Goal: Task Accomplishment & Management: Complete application form

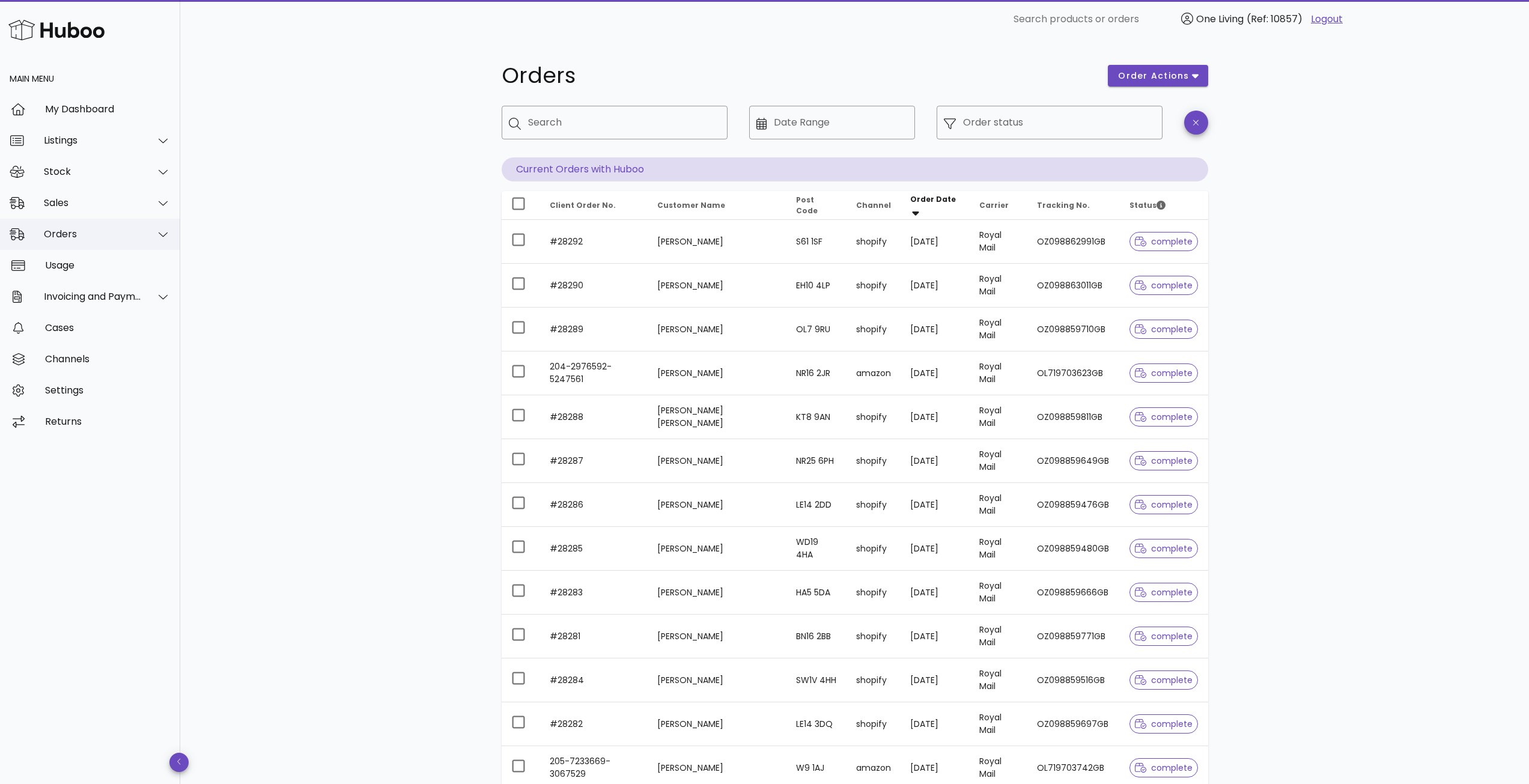
click at [74, 232] on div "Orders" at bounding box center [92, 234] width 98 height 11
click at [104, 265] on div "Orders" at bounding box center [106, 264] width 127 height 11
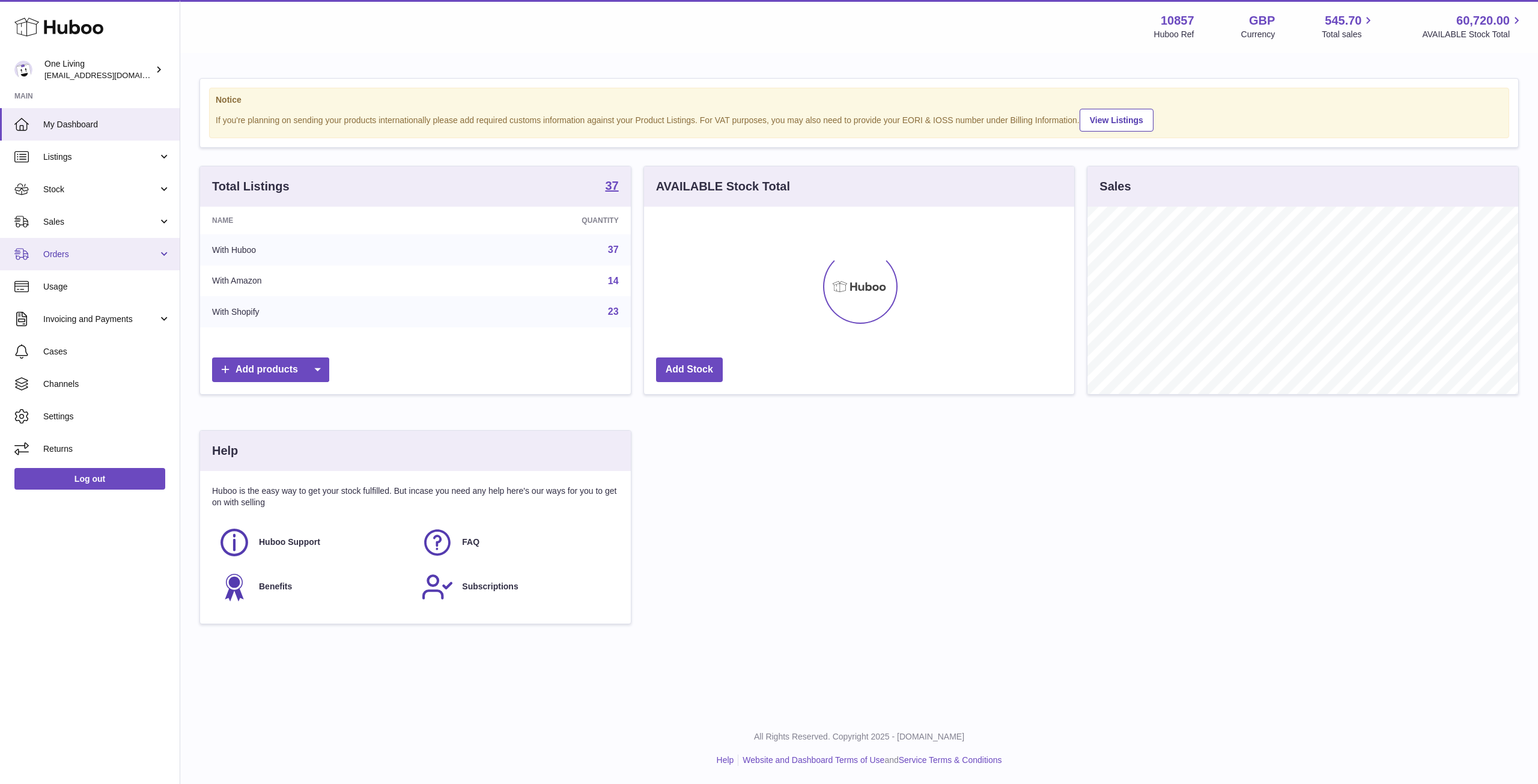
scroll to position [187, 430]
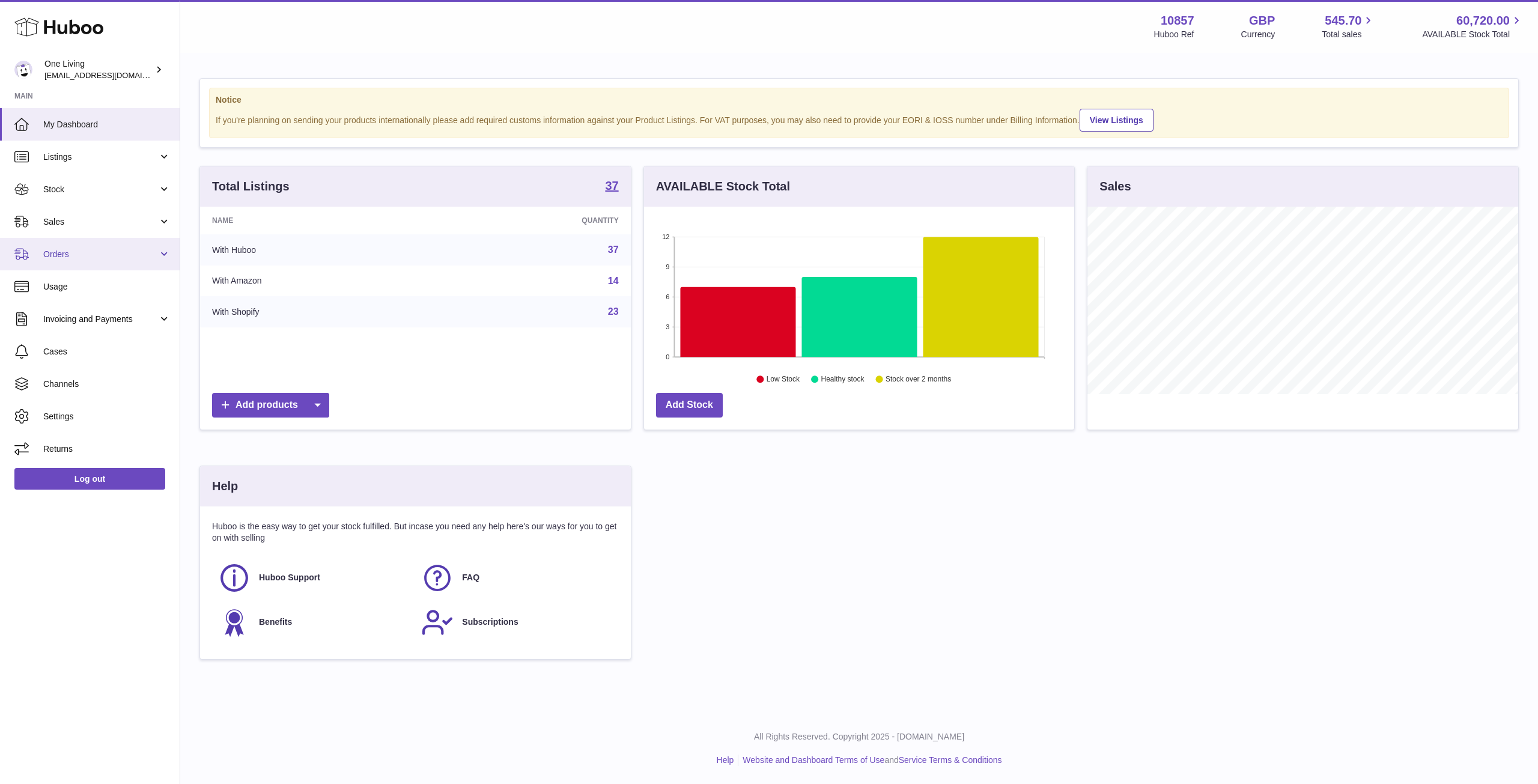
click at [108, 249] on span "Orders" at bounding box center [100, 254] width 115 height 11
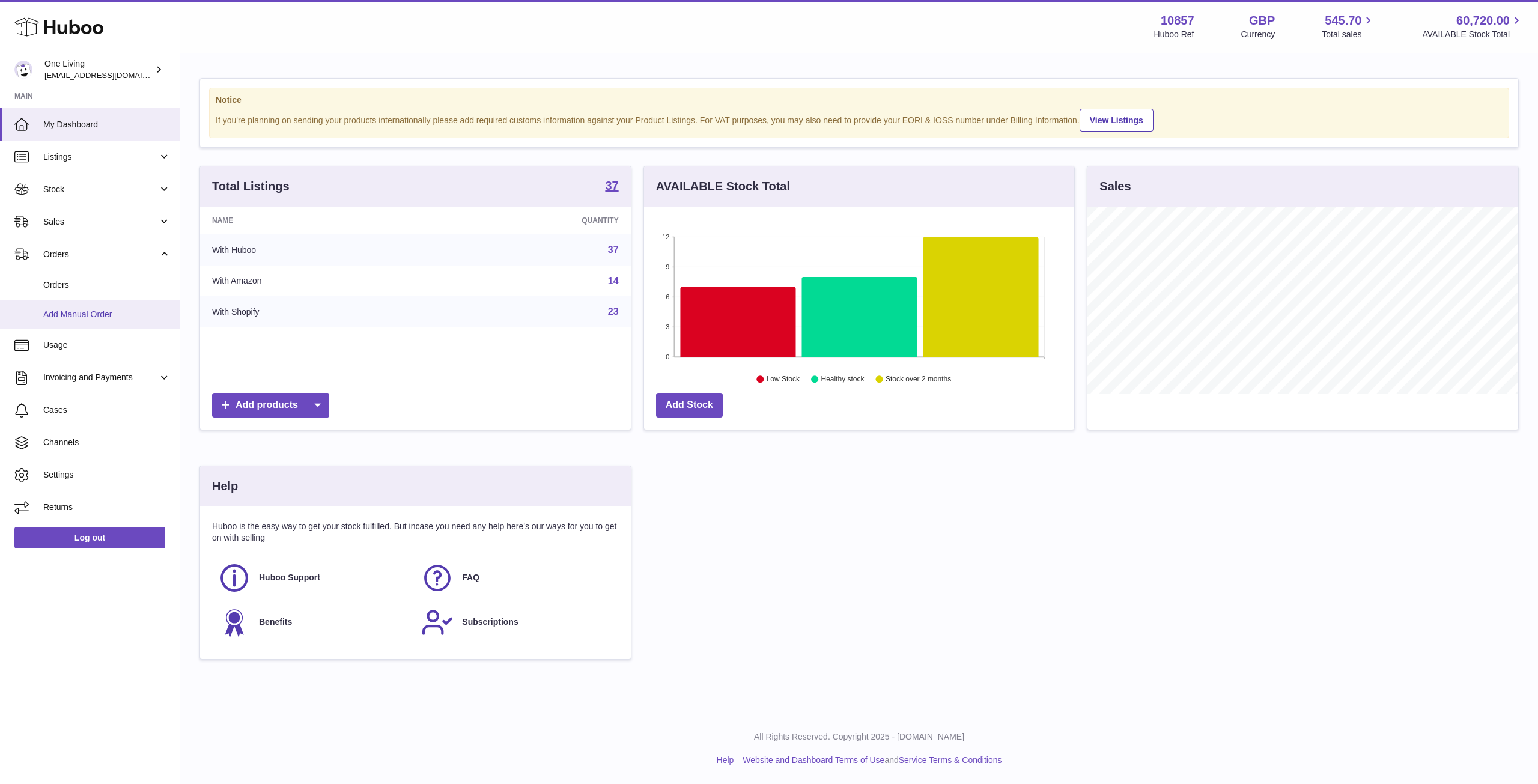
click at [124, 308] on link "Add Manual Order" at bounding box center [89, 315] width 180 height 30
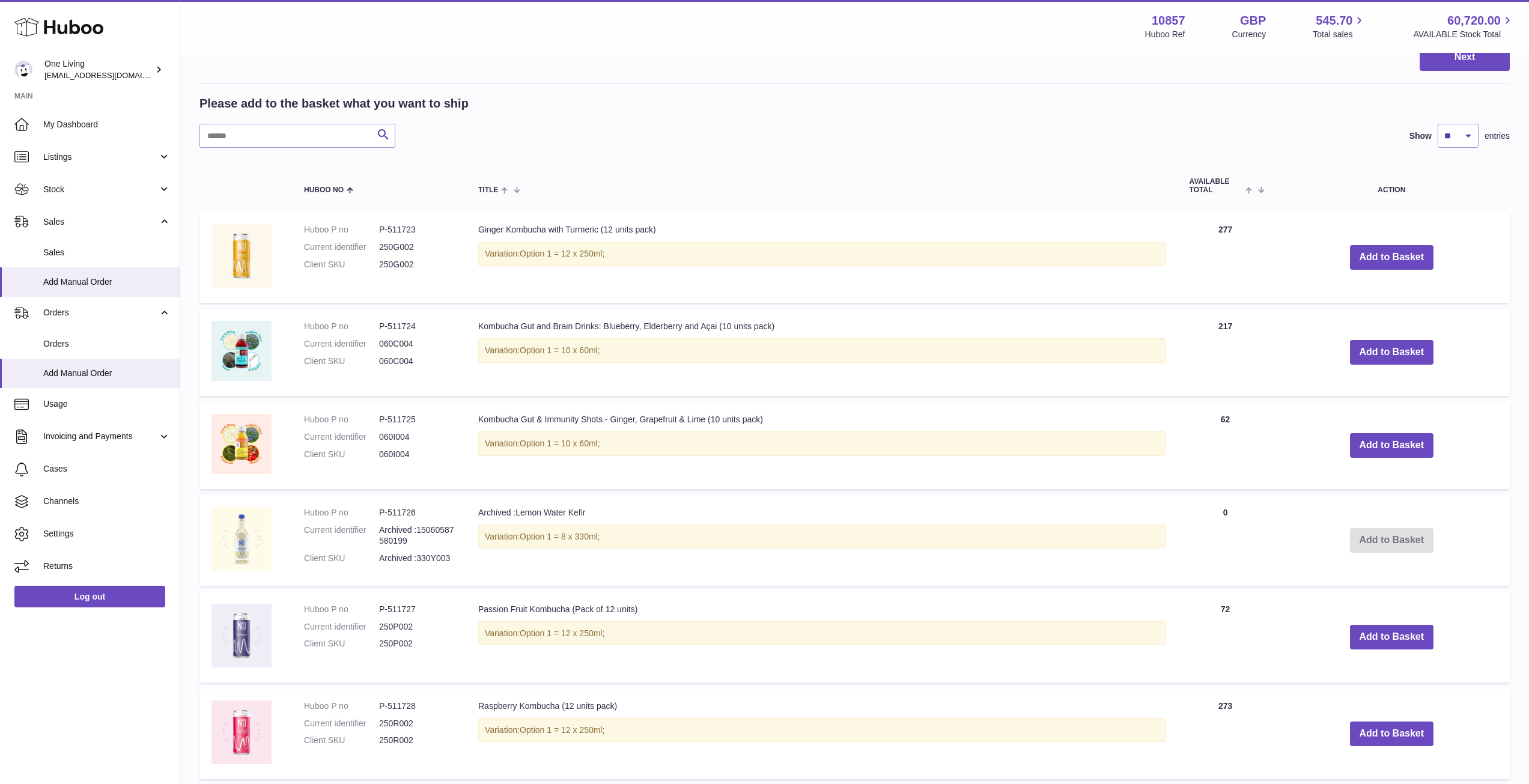
scroll to position [191, 0]
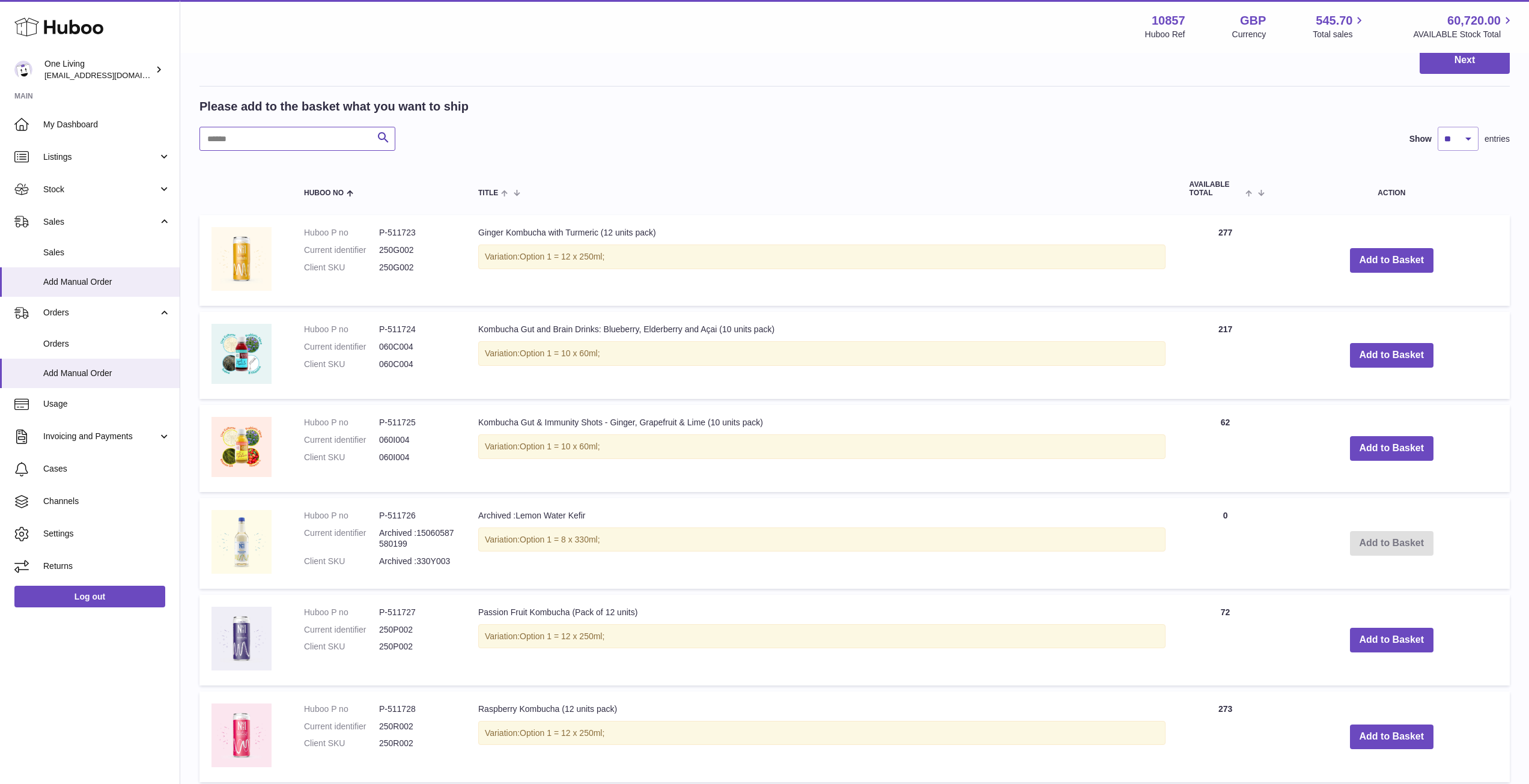
click at [275, 134] on input "text" at bounding box center [297, 139] width 196 height 24
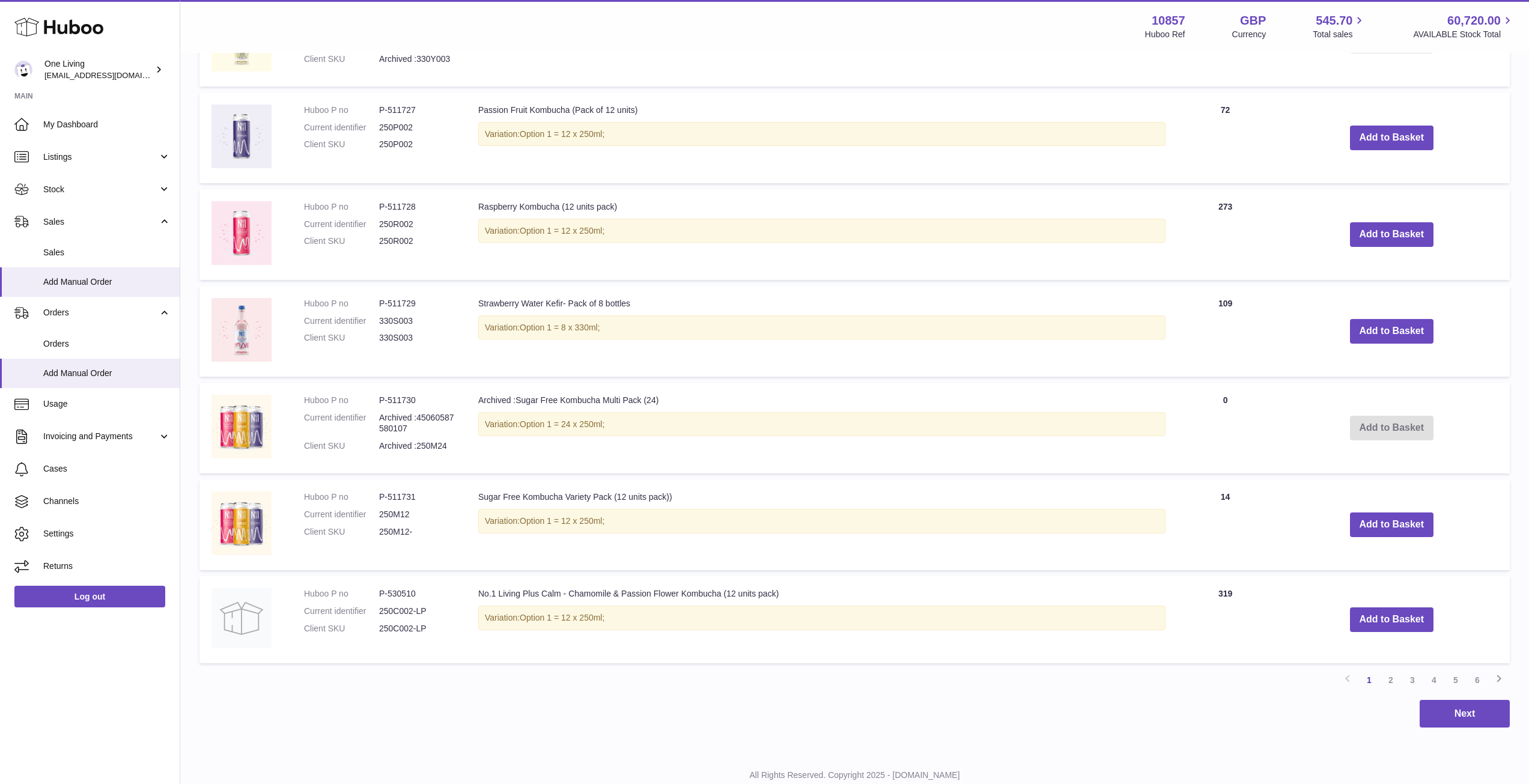
scroll to position [731, 0]
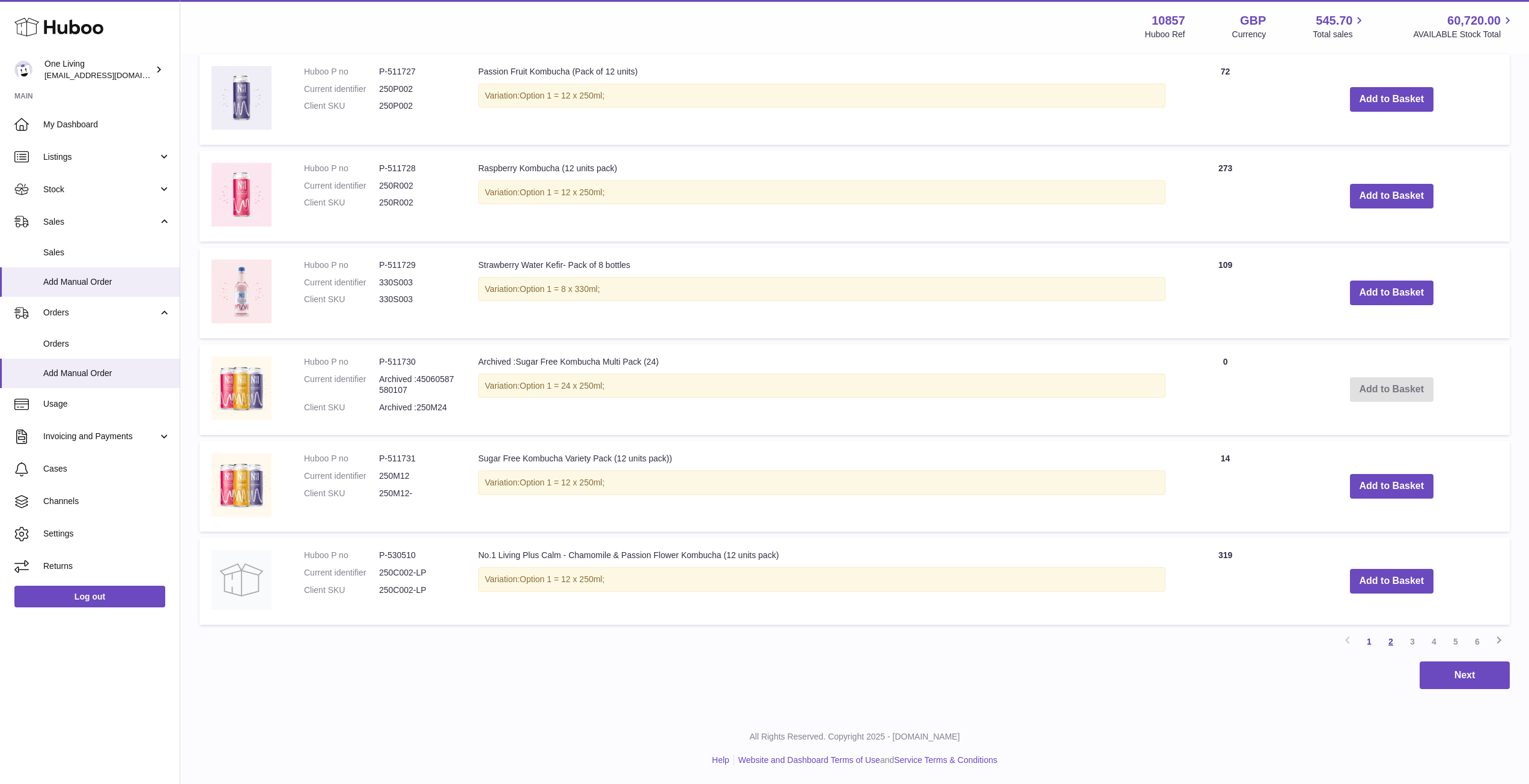
click at [1386, 643] on link "2" at bounding box center [1390, 641] width 22 height 22
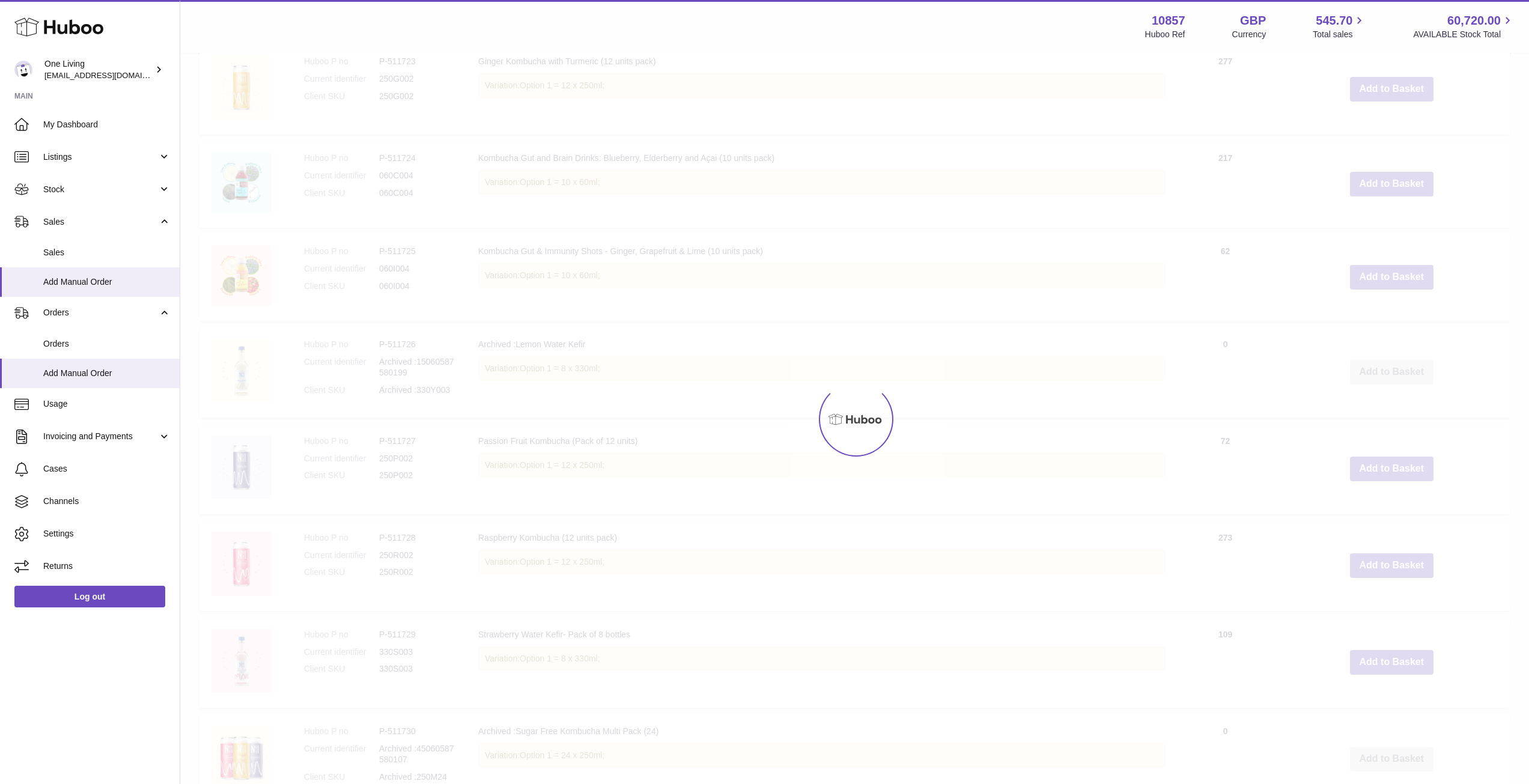
scroll to position [54, 0]
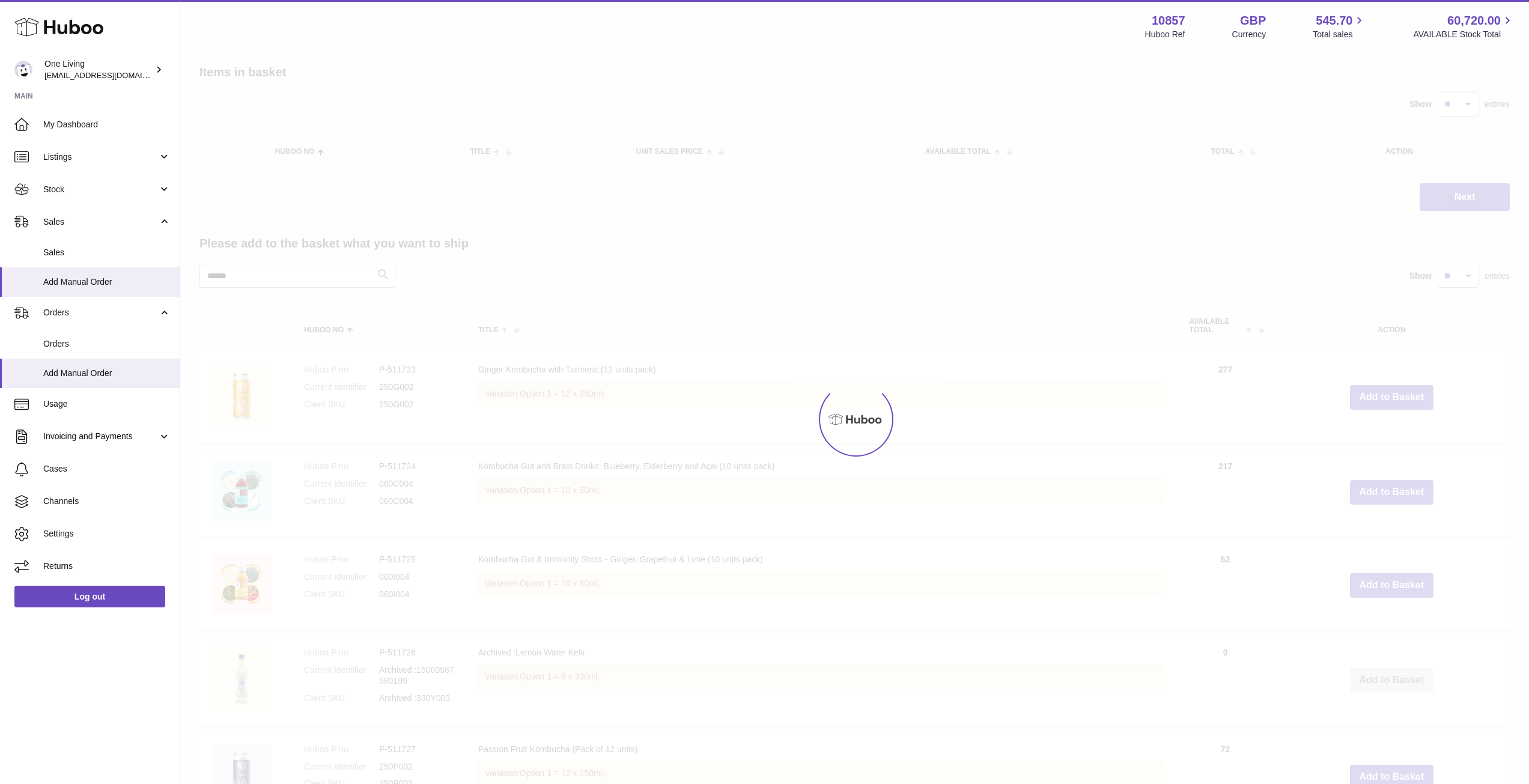
click at [275, 277] on div at bounding box center [855, 419] width 1349 height 730
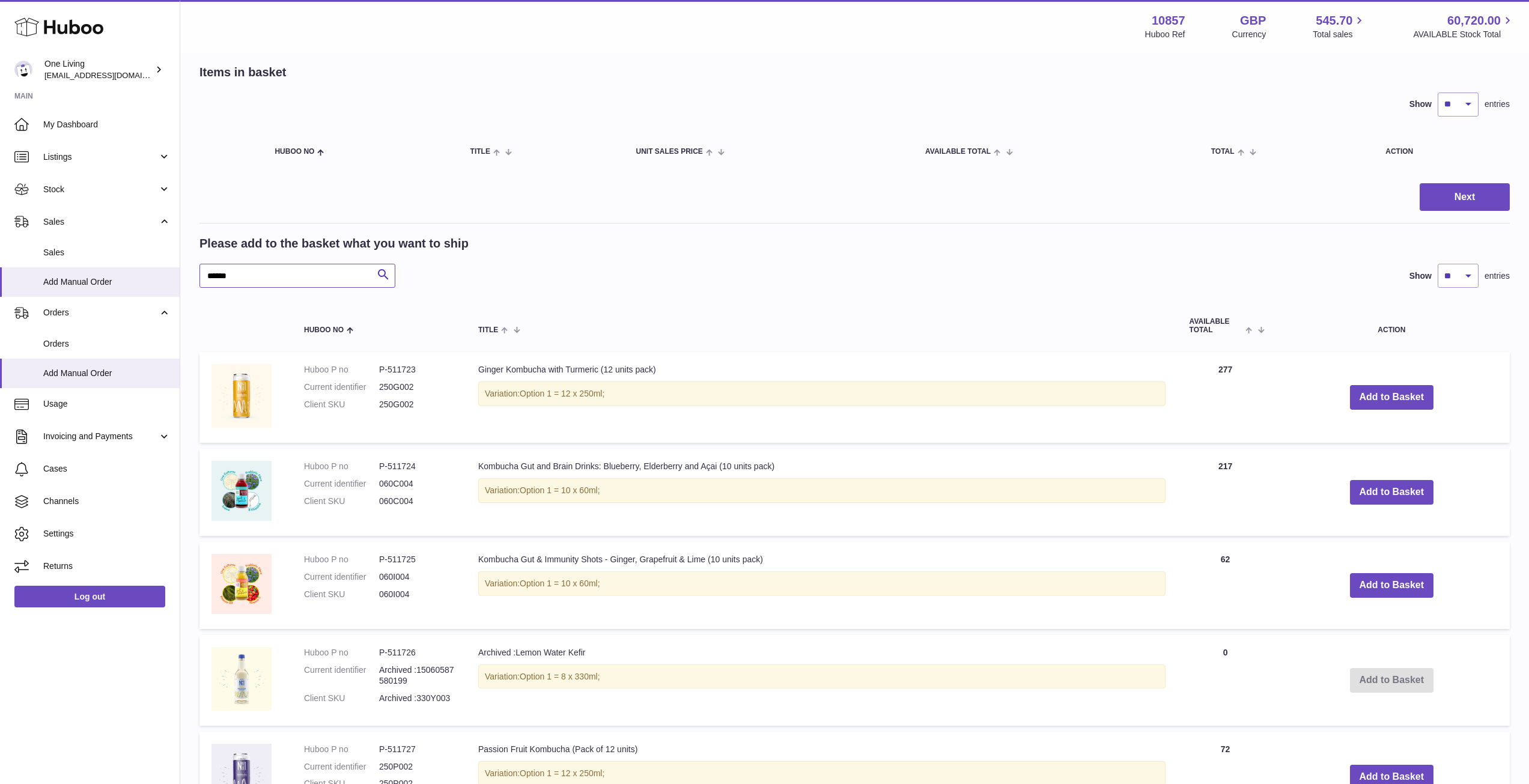
click at [275, 277] on input "******" at bounding box center [297, 276] width 196 height 24
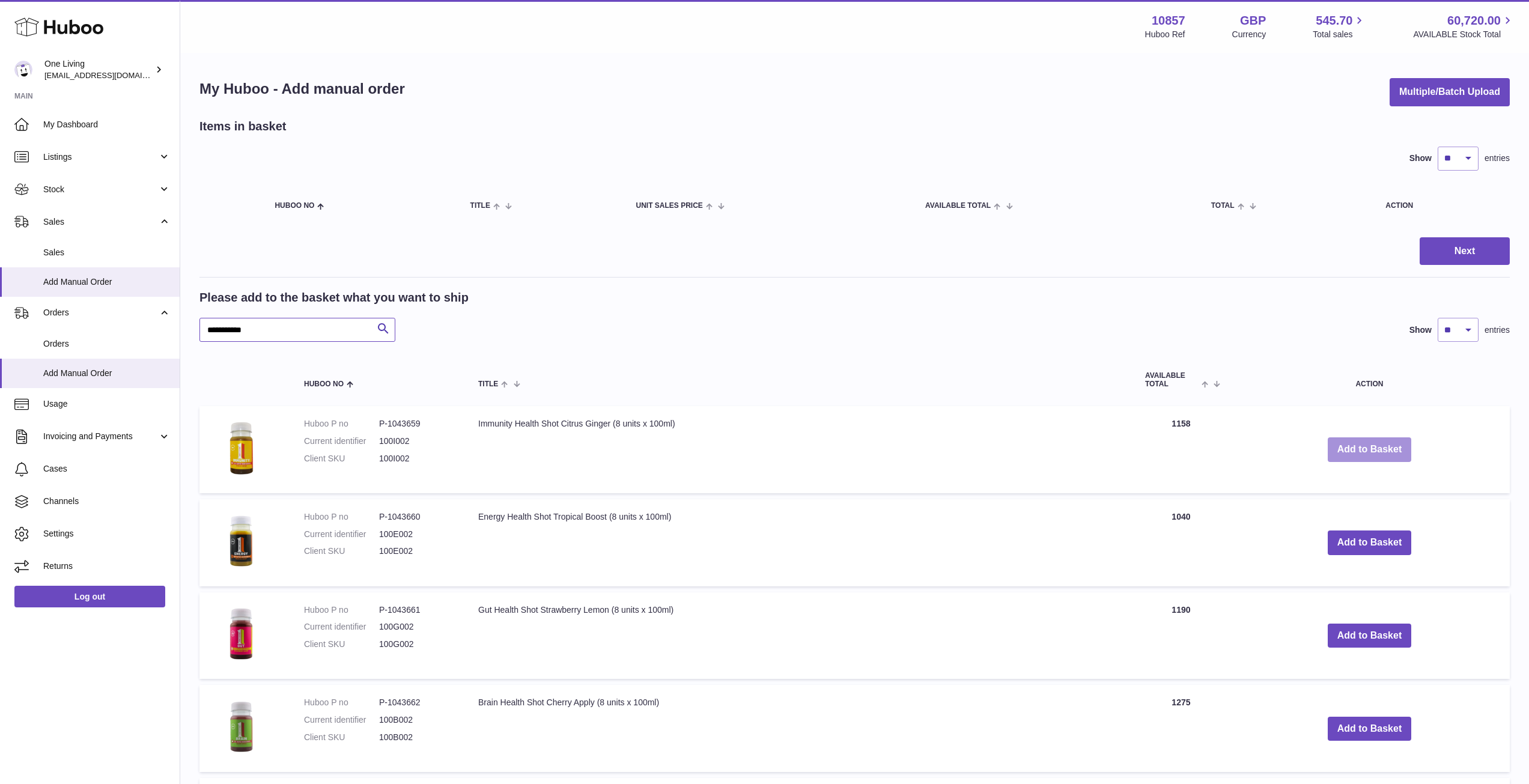
type input "**********"
click at [1354, 451] on button "Add to Basket" at bounding box center [1369, 449] width 84 height 25
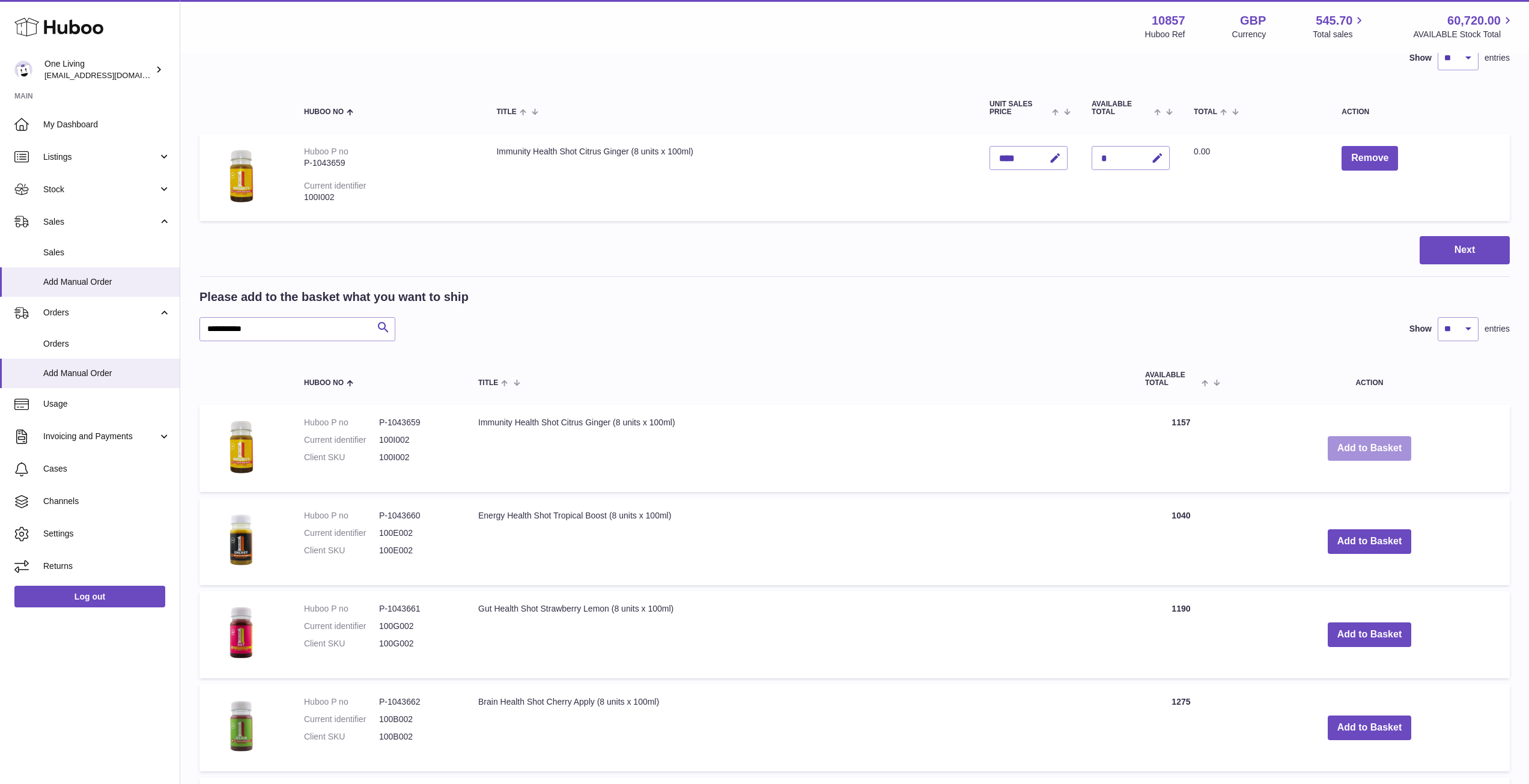
scroll to position [120, 0]
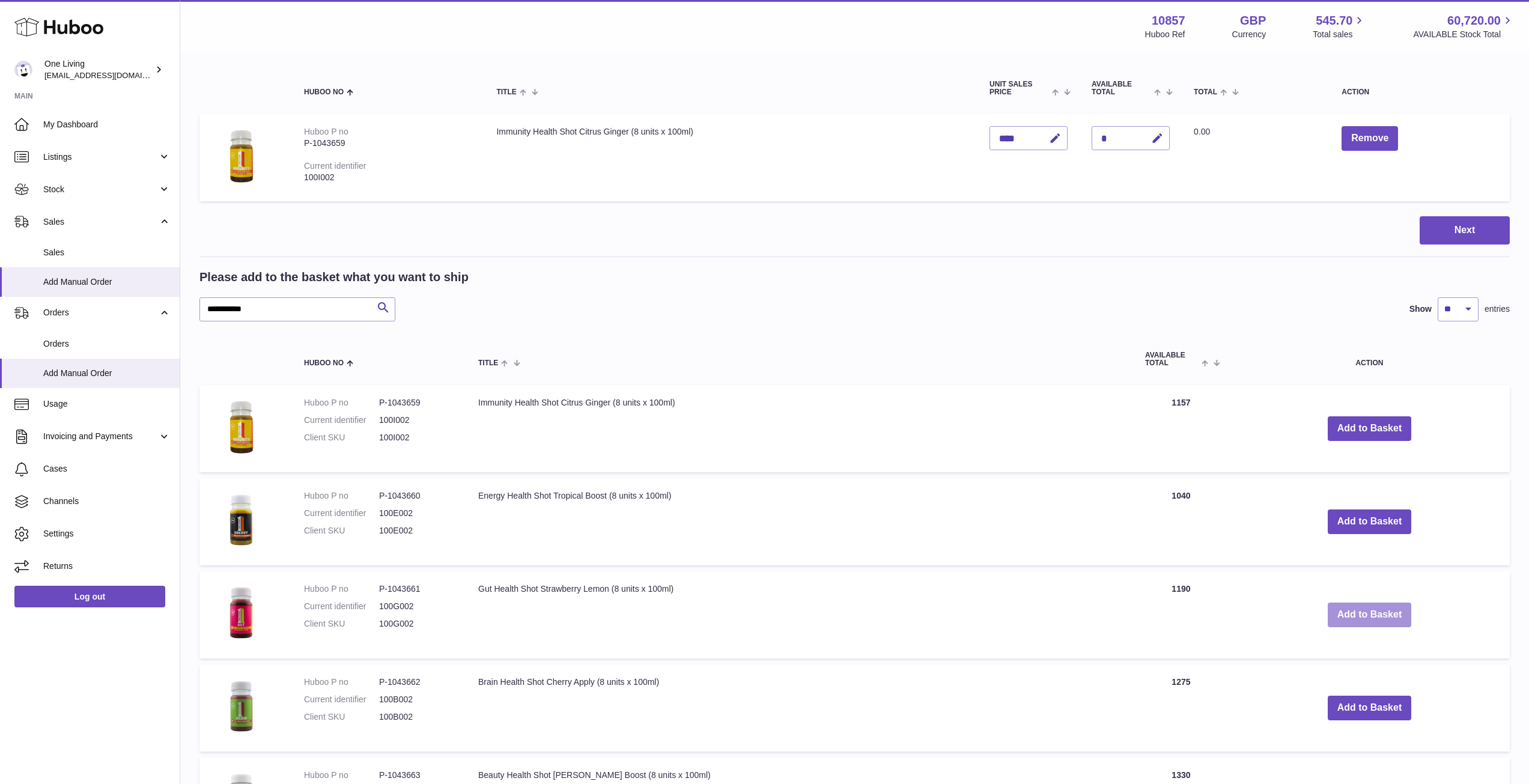
click at [1382, 616] on button "Add to Basket" at bounding box center [1369, 614] width 84 height 25
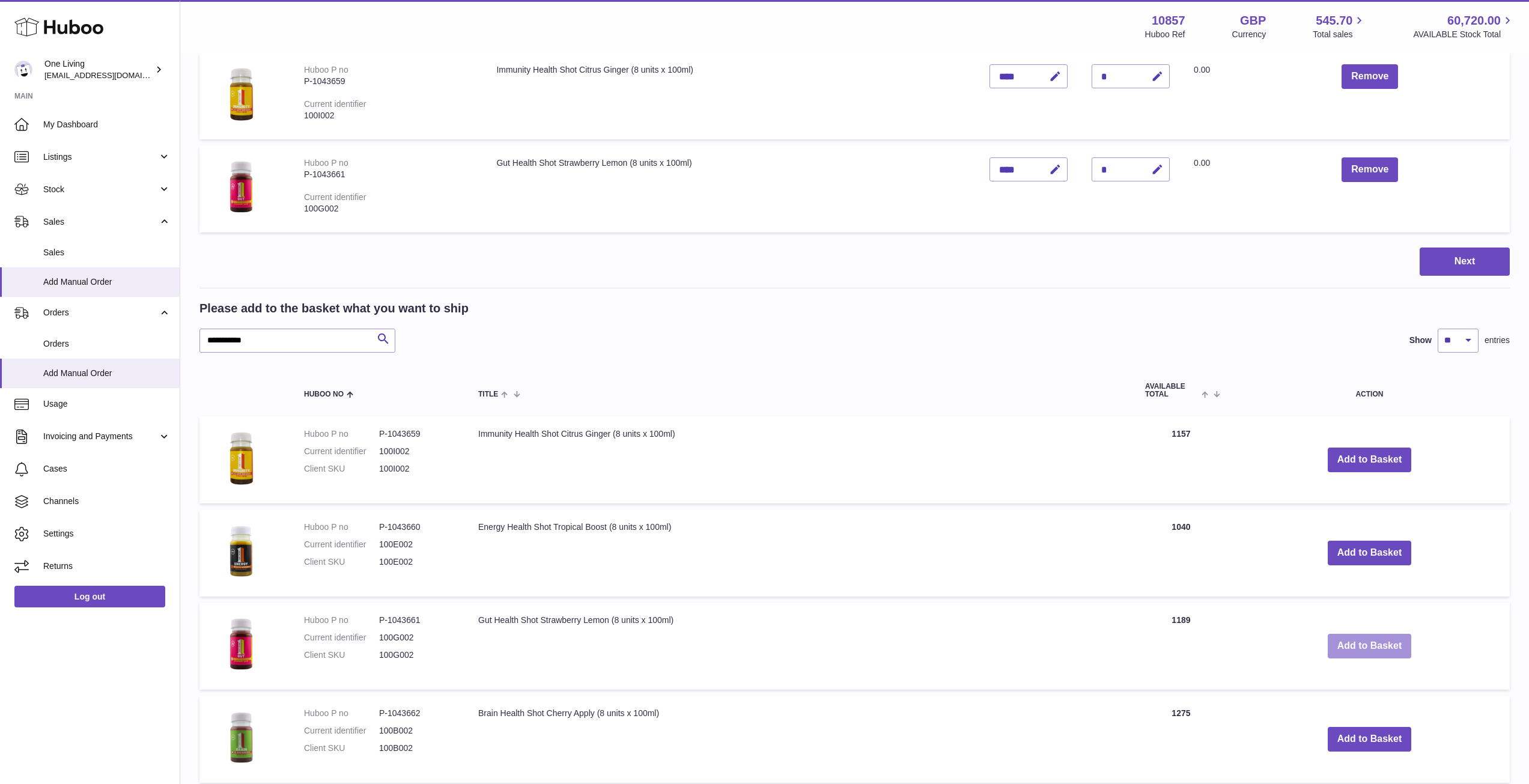
scroll to position [600, 0]
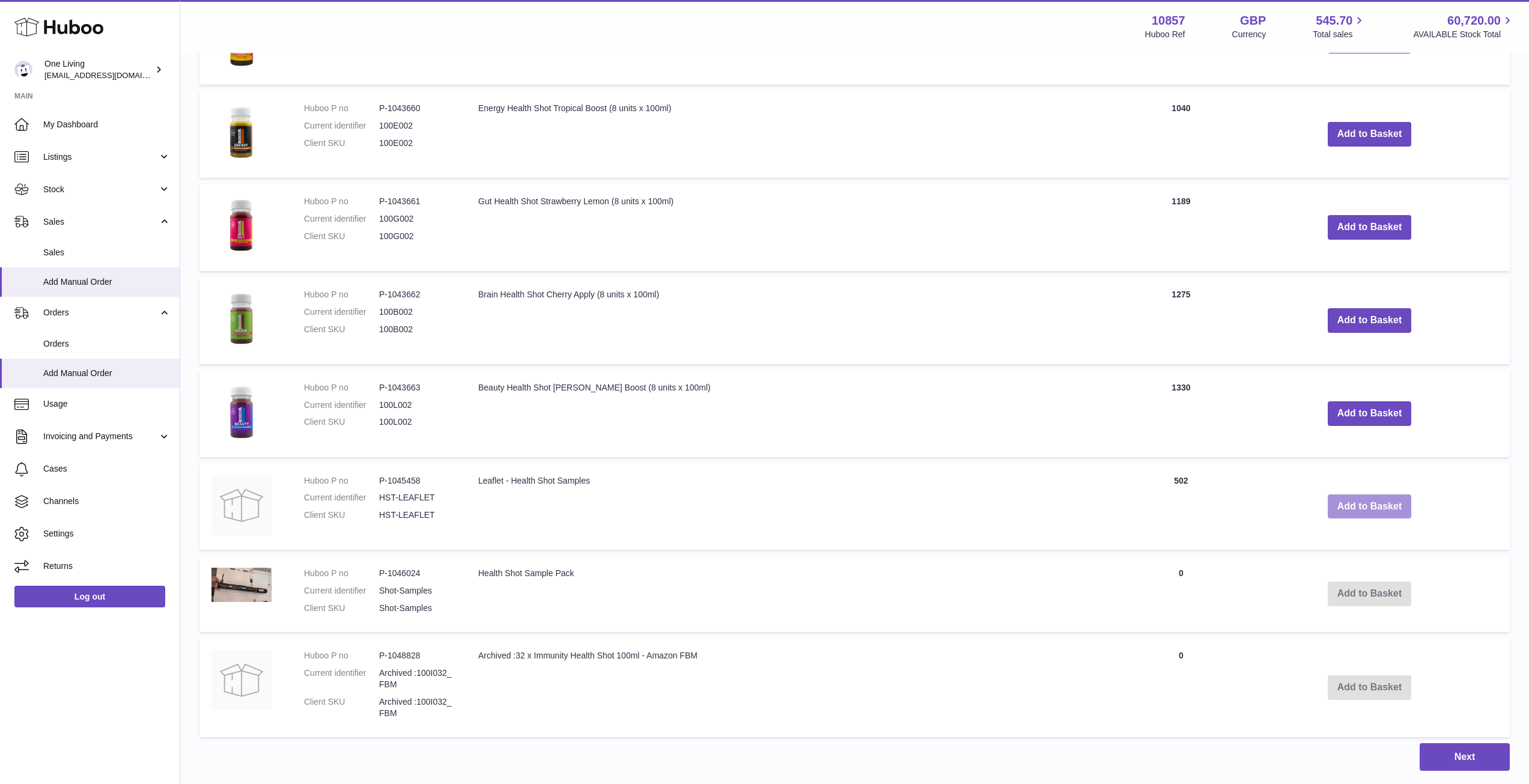
click at [1366, 505] on button "Add to Basket" at bounding box center [1369, 506] width 84 height 25
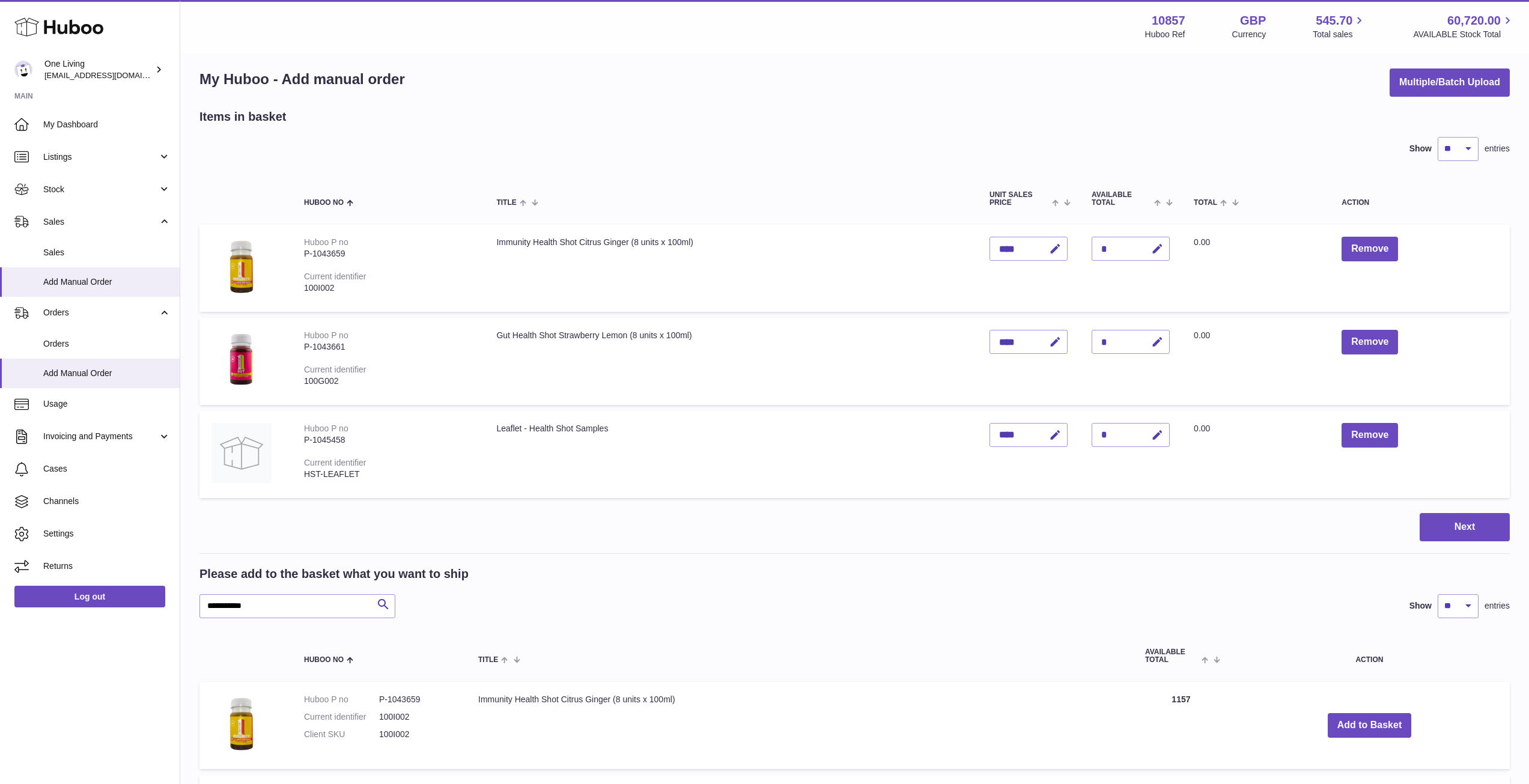
scroll to position [0, 0]
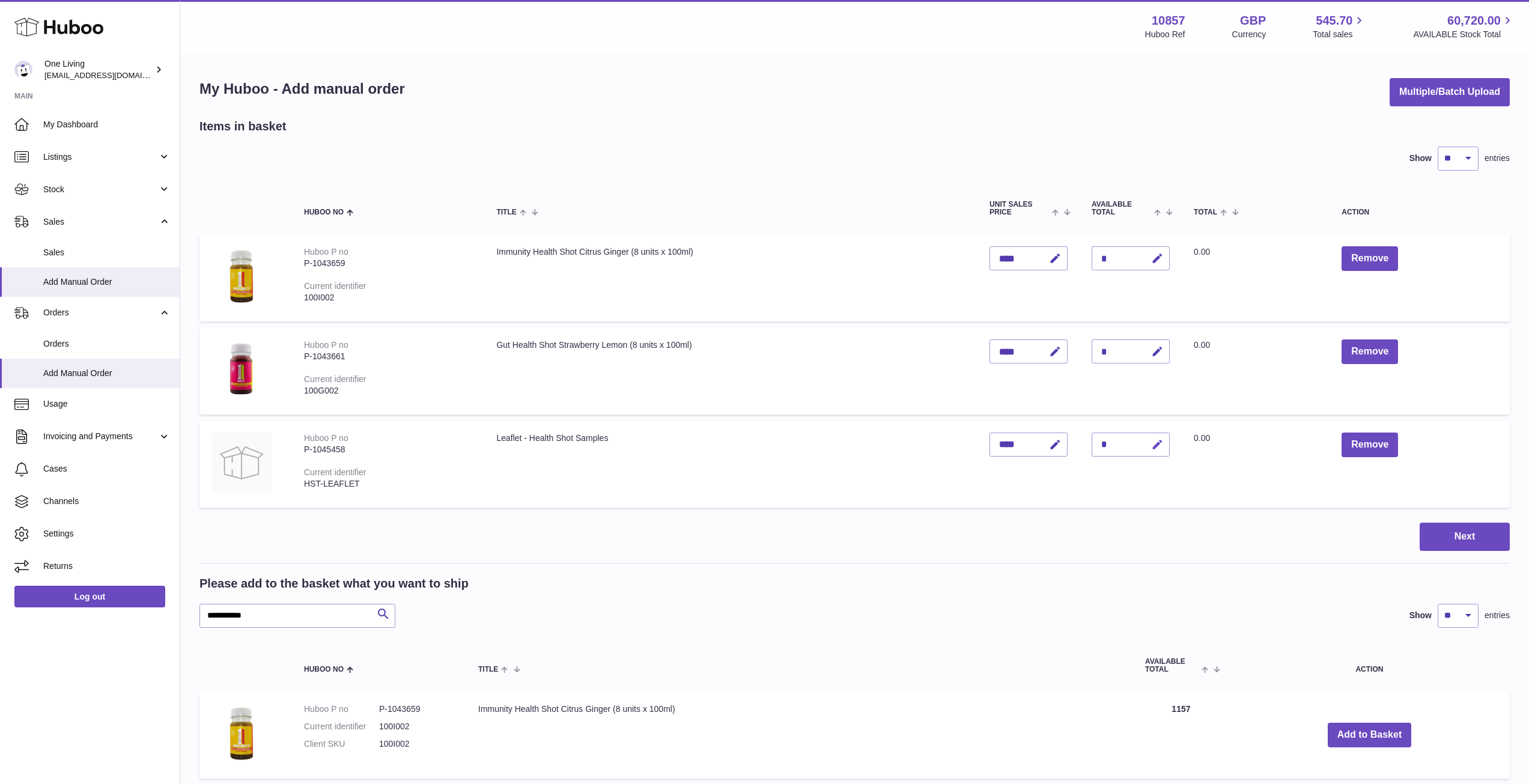
click at [1161, 443] on icon "button" at bounding box center [1157, 445] width 13 height 13
type input "**"
click at [1161, 446] on icon "submit" at bounding box center [1157, 444] width 11 height 11
click at [1152, 262] on icon "button" at bounding box center [1157, 258] width 13 height 13
drag, startPoint x: 1112, startPoint y: 260, endPoint x: 1063, endPoint y: 270, distance: 50.0
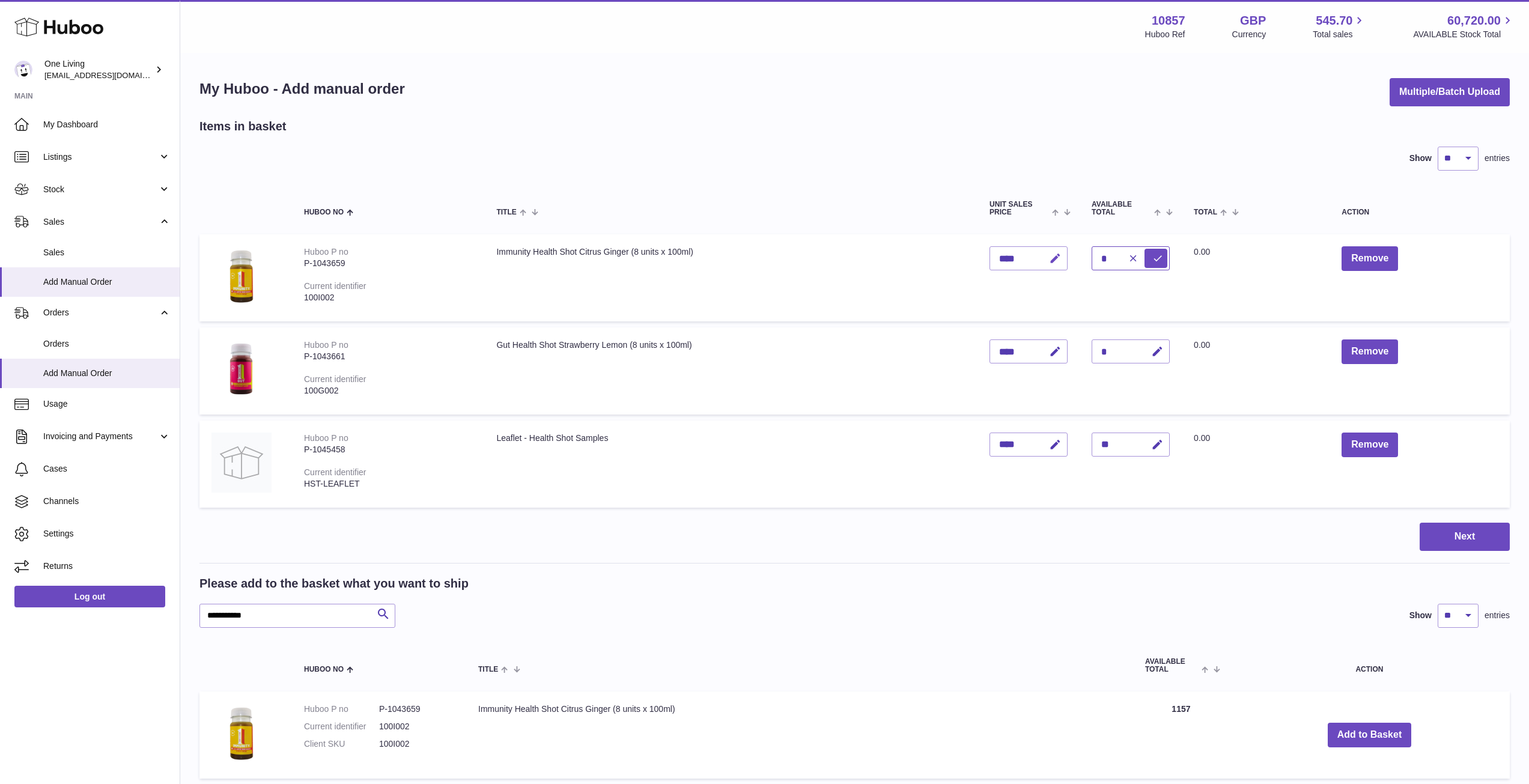
click at [1063, 270] on tr "Huboo P no P-1043659 Current identifier 100I002 Immunity Health Shot Citrus Gin…" at bounding box center [854, 278] width 1310 height 87
type input "*"
click at [1158, 263] on icon "submit" at bounding box center [1157, 258] width 11 height 11
drag, startPoint x: 1114, startPoint y: 349, endPoint x: 1086, endPoint y: 351, distance: 28.1
click at [1086, 351] on td "Quantity *" at bounding box center [1130, 371] width 102 height 87
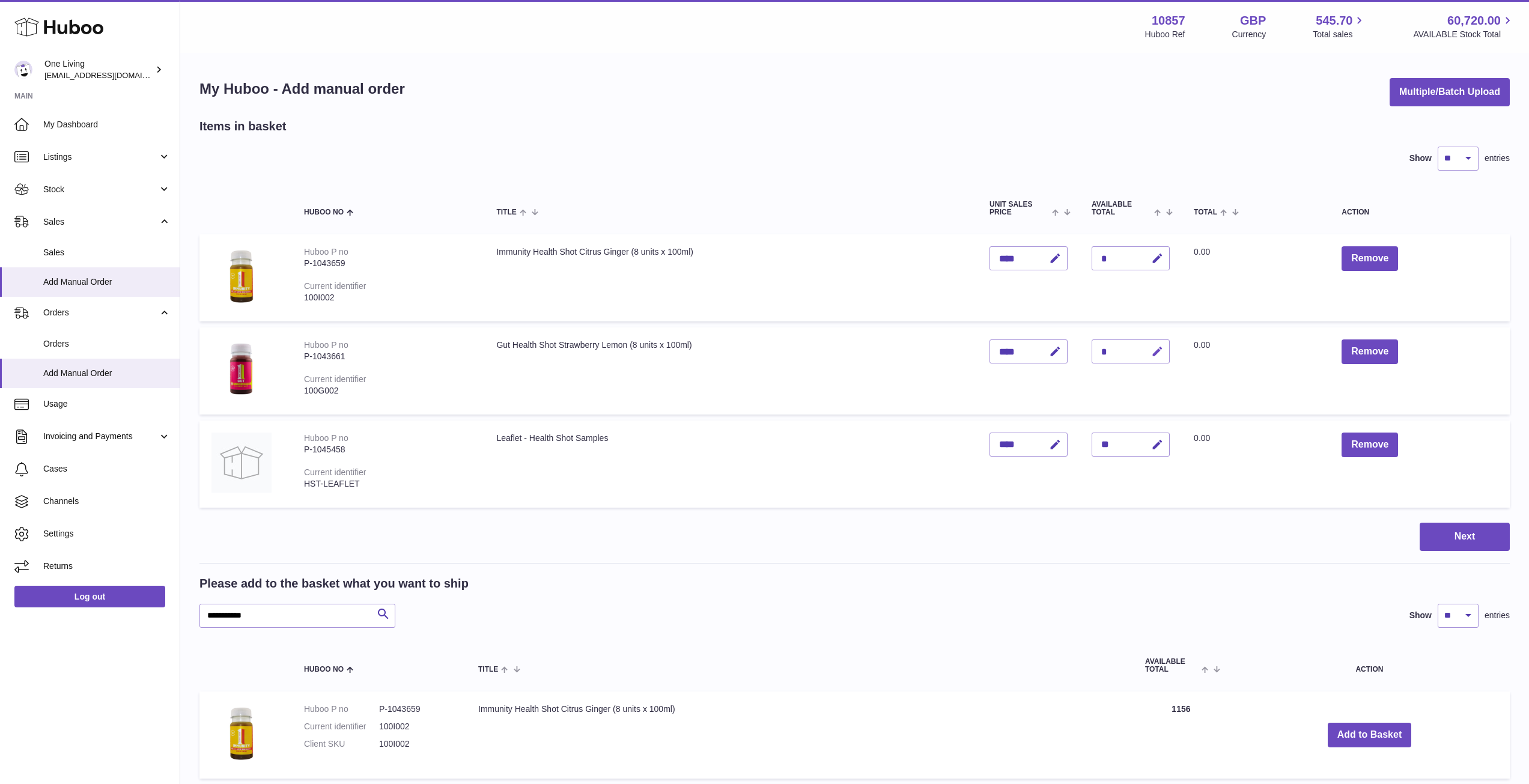
click at [1159, 354] on icon "button" at bounding box center [1157, 352] width 13 height 13
drag, startPoint x: 1109, startPoint y: 348, endPoint x: 1081, endPoint y: 354, distance: 28.6
click at [1081, 354] on td "Quantity *" at bounding box center [1130, 371] width 102 height 87
type input "*"
click at [1158, 353] on icon "submit" at bounding box center [1157, 350] width 11 height 11
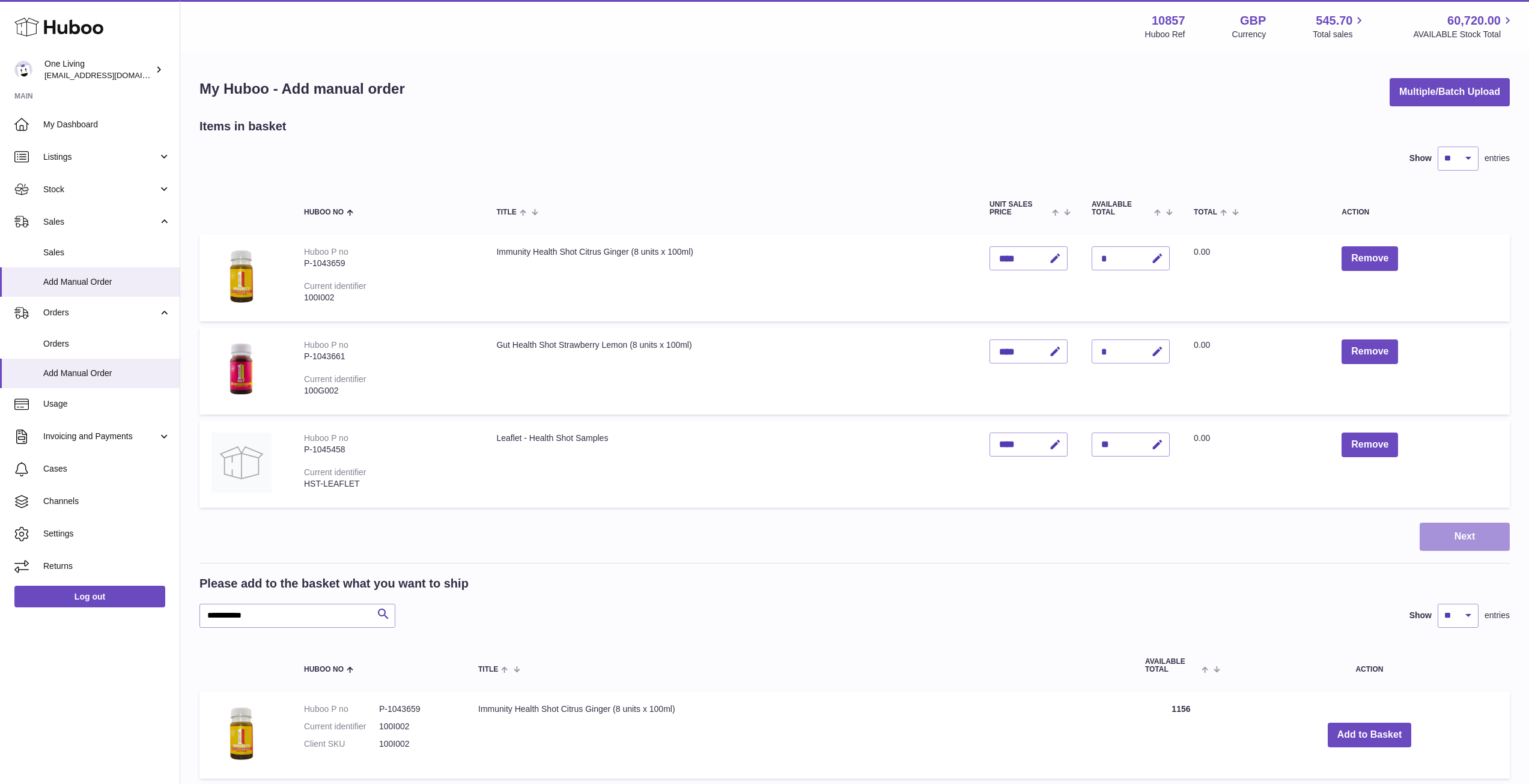
click at [1442, 543] on button "Next" at bounding box center [1464, 536] width 90 height 28
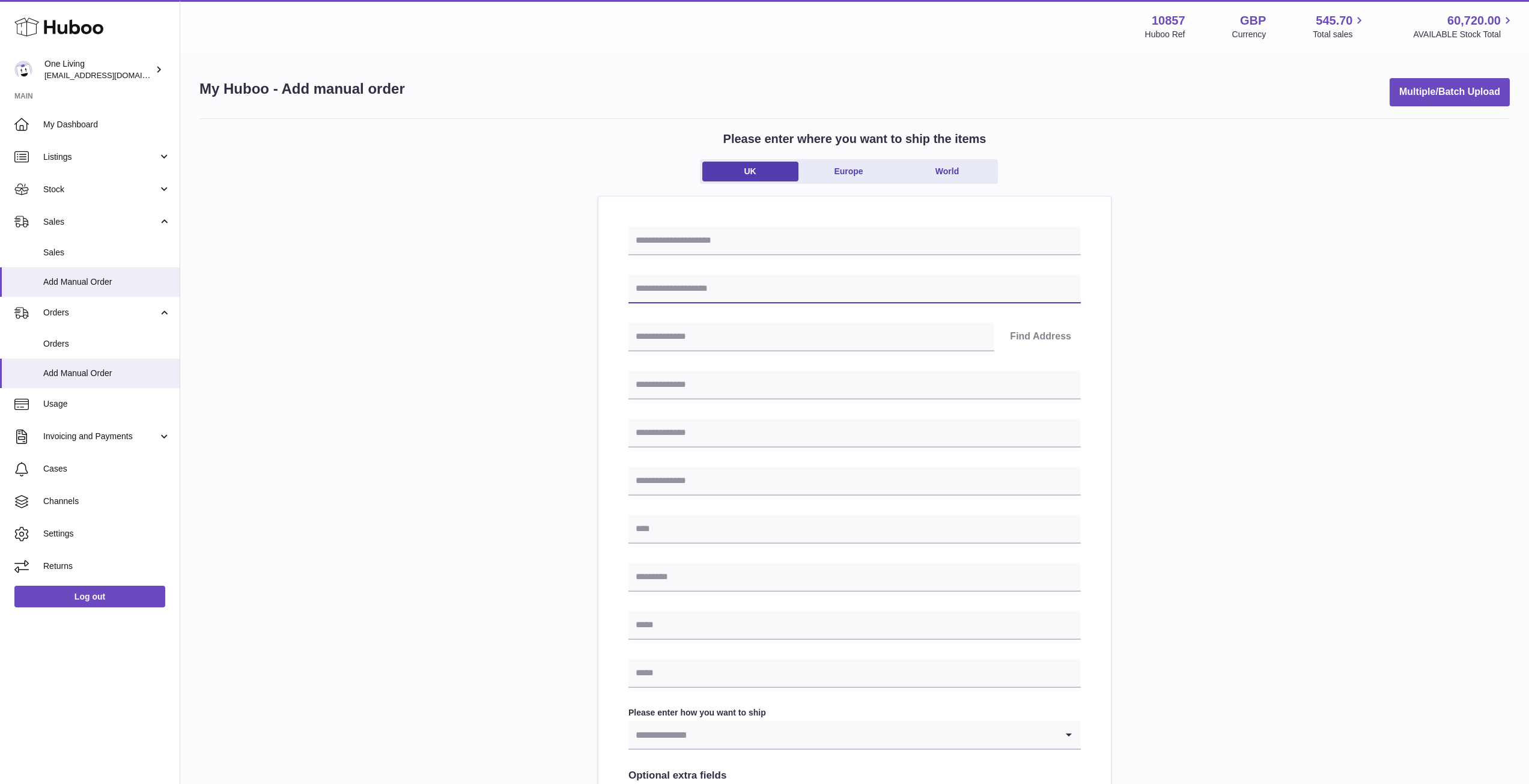
click at [751, 288] on input "text" at bounding box center [855, 289] width 453 height 29
type input "**********"
click at [774, 333] on input "text" at bounding box center [812, 336] width 366 height 29
type input "*******"
click at [1026, 343] on button "Find Address" at bounding box center [1040, 336] width 80 height 29
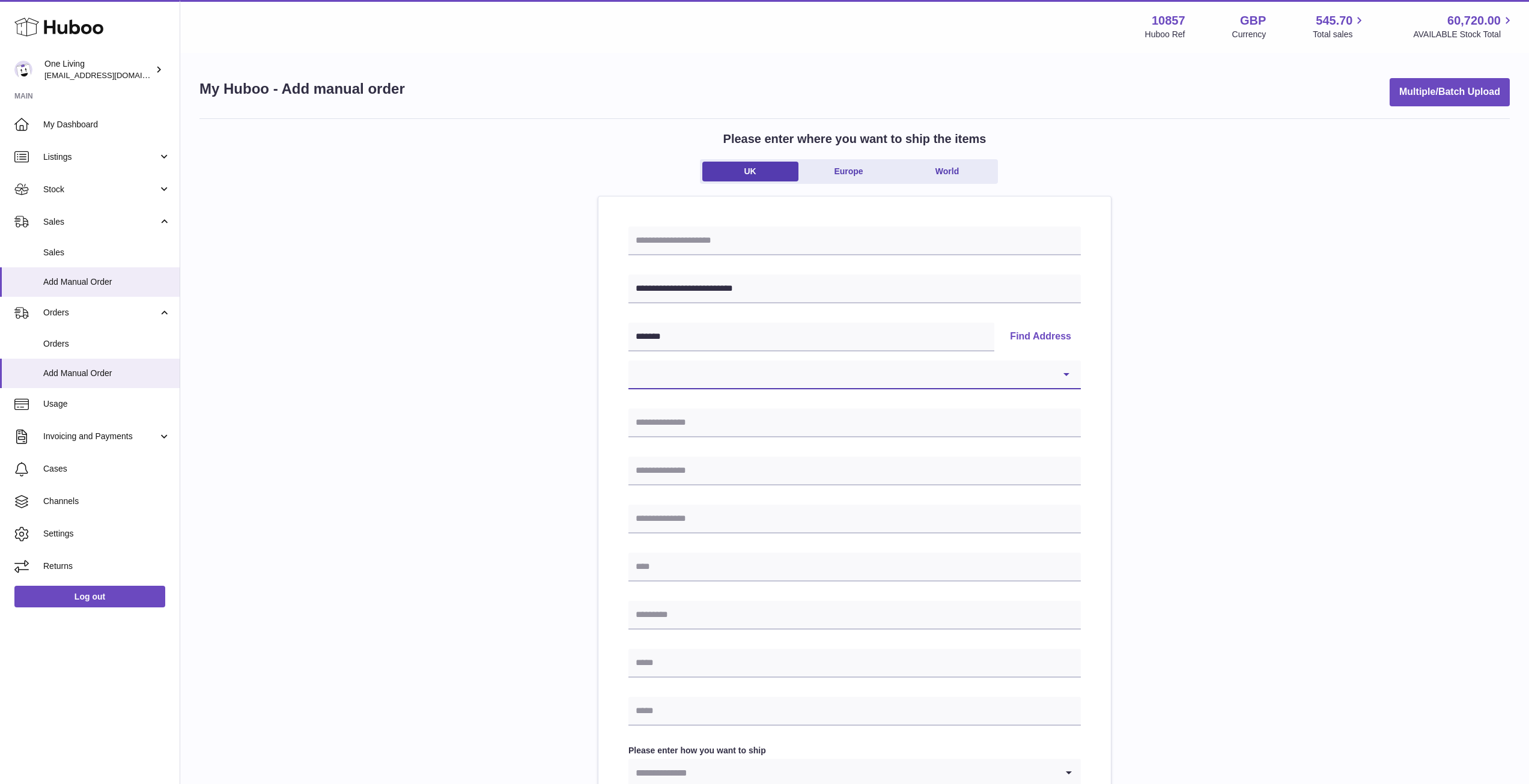
click at [821, 385] on select "**********" at bounding box center [855, 374] width 453 height 29
select select "*"
click at [629, 360] on select "**********" at bounding box center [855, 374] width 453 height 29
type input "**********"
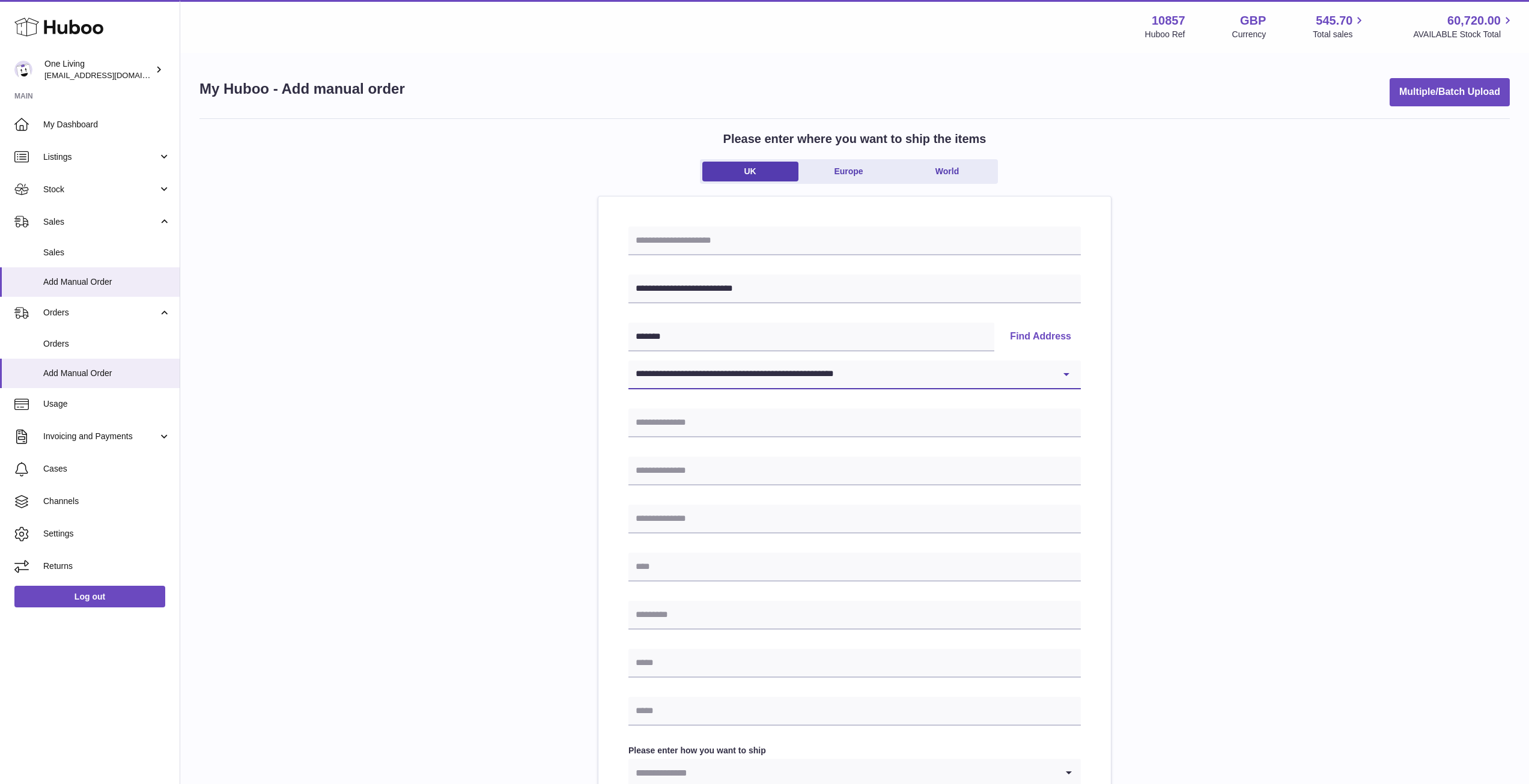
type input "******"
type input "*******"
drag, startPoint x: 776, startPoint y: 423, endPoint x: 598, endPoint y: 426, distance: 178.0
click at [598, 426] on div "**********" at bounding box center [855, 594] width 514 height 797
type input "**********"
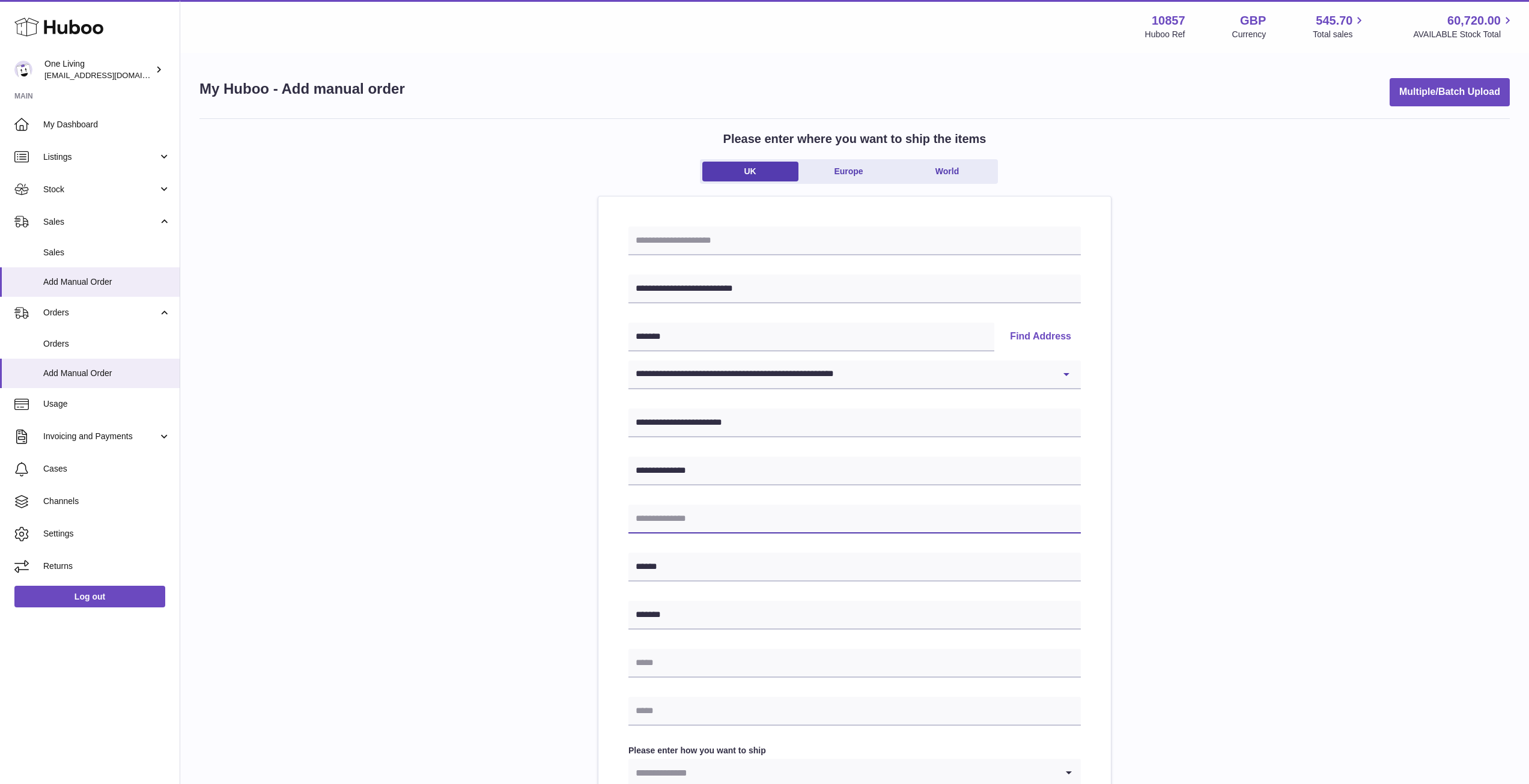
click at [801, 530] on input "text" at bounding box center [855, 519] width 453 height 29
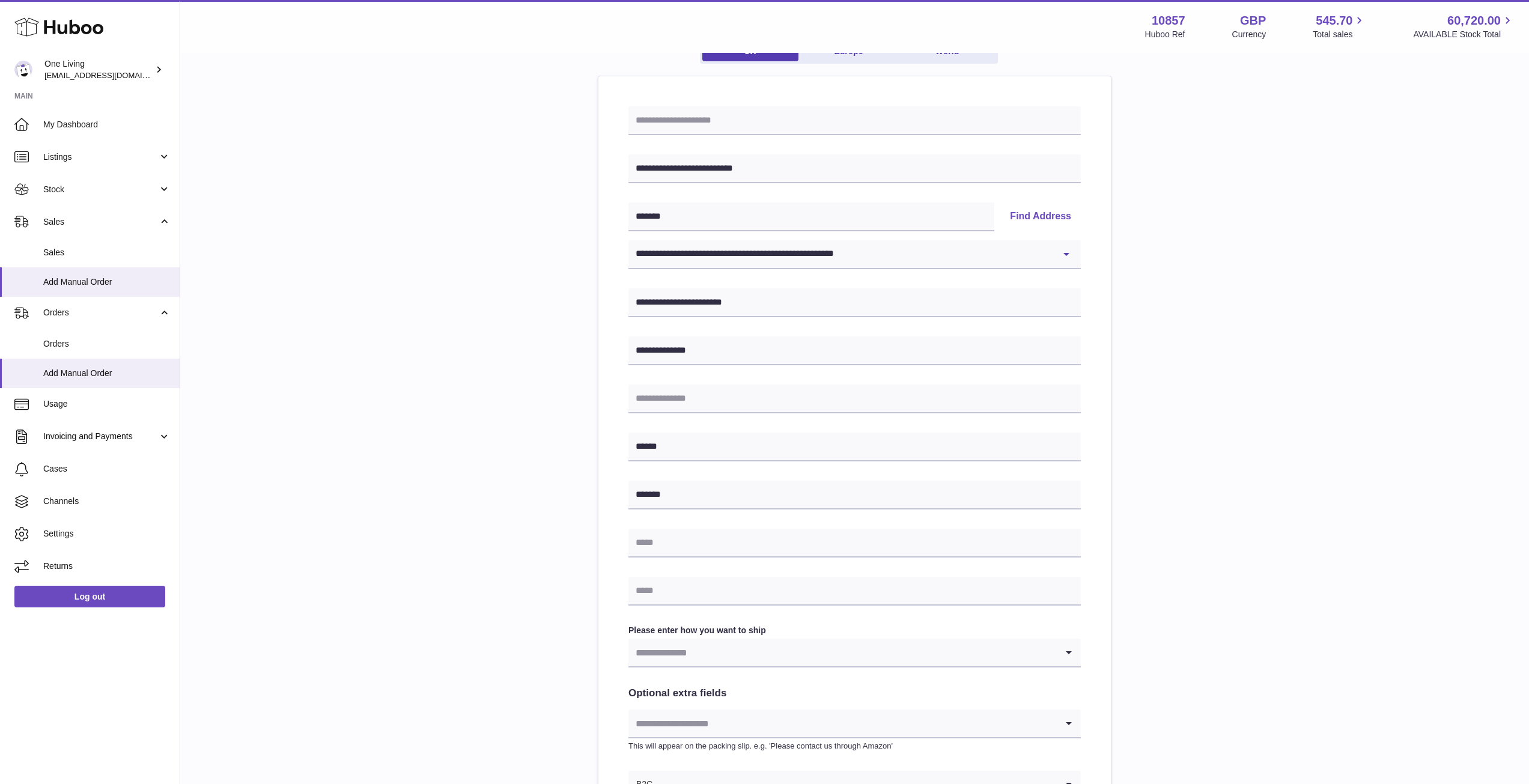
click at [722, 644] on input "Search for option" at bounding box center [843, 652] width 428 height 27
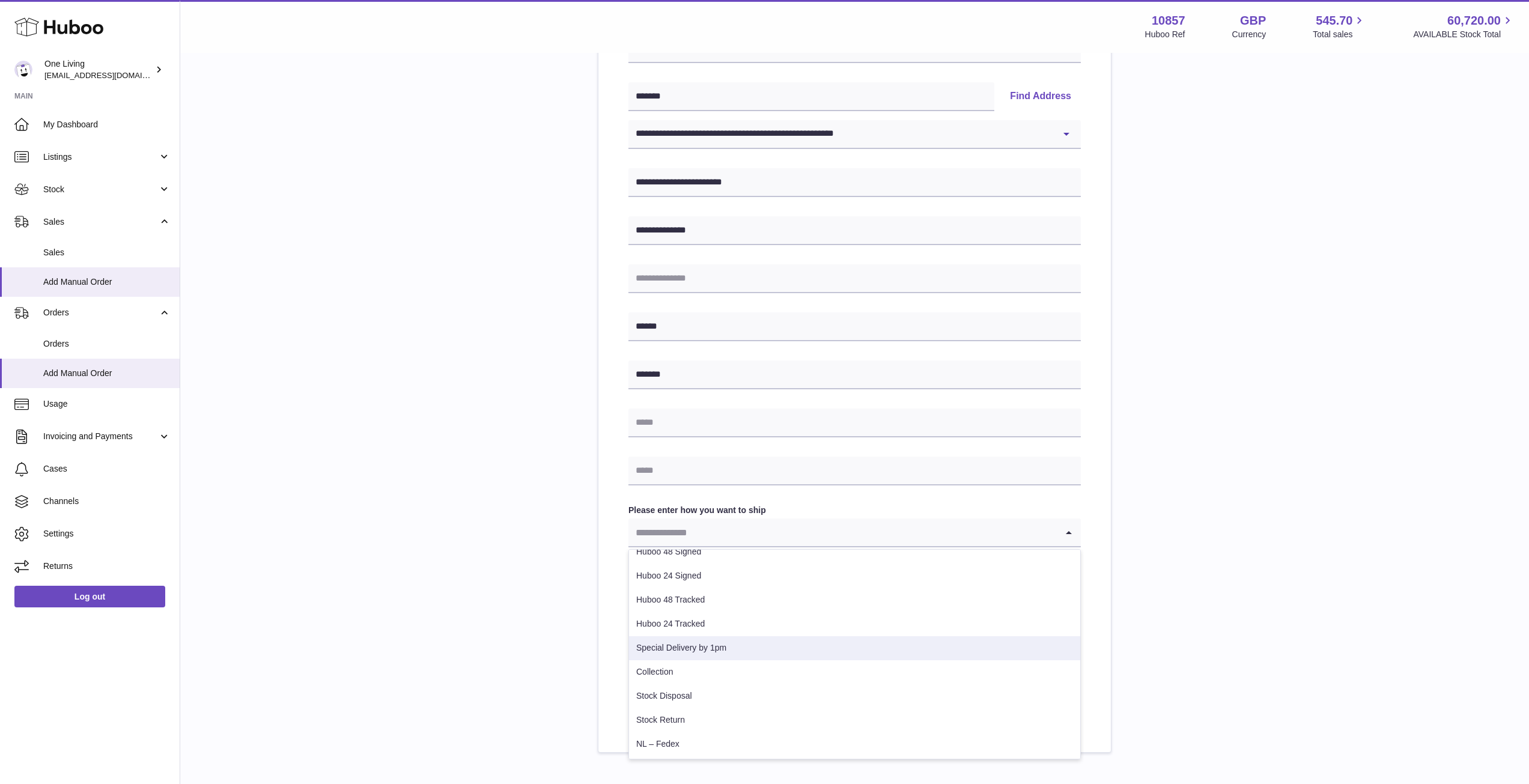
scroll to position [61, 0]
click at [805, 657] on li "Special Delivery by 1pm" at bounding box center [854, 647] width 451 height 24
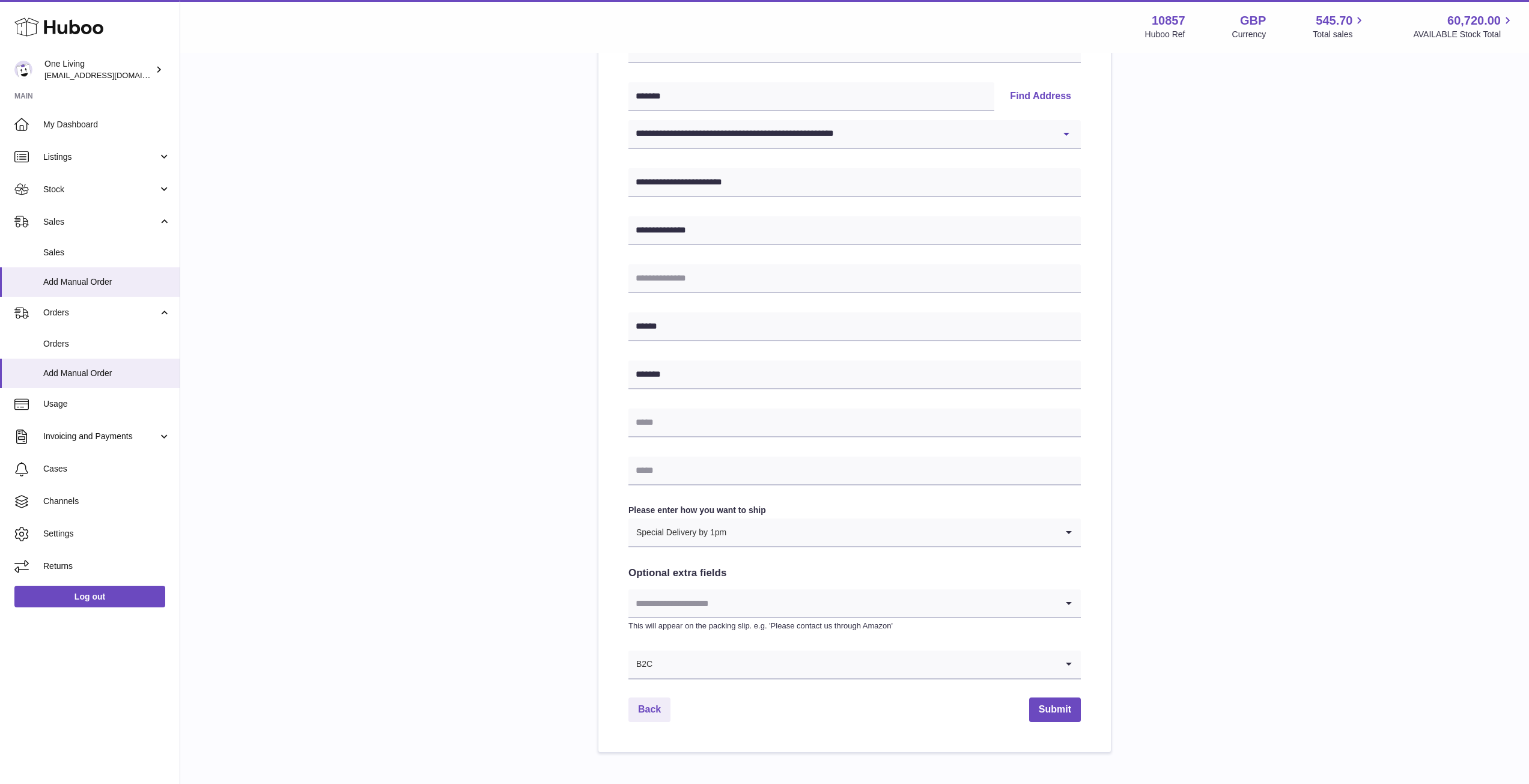
click at [750, 602] on input "Search for option" at bounding box center [843, 602] width 428 height 27
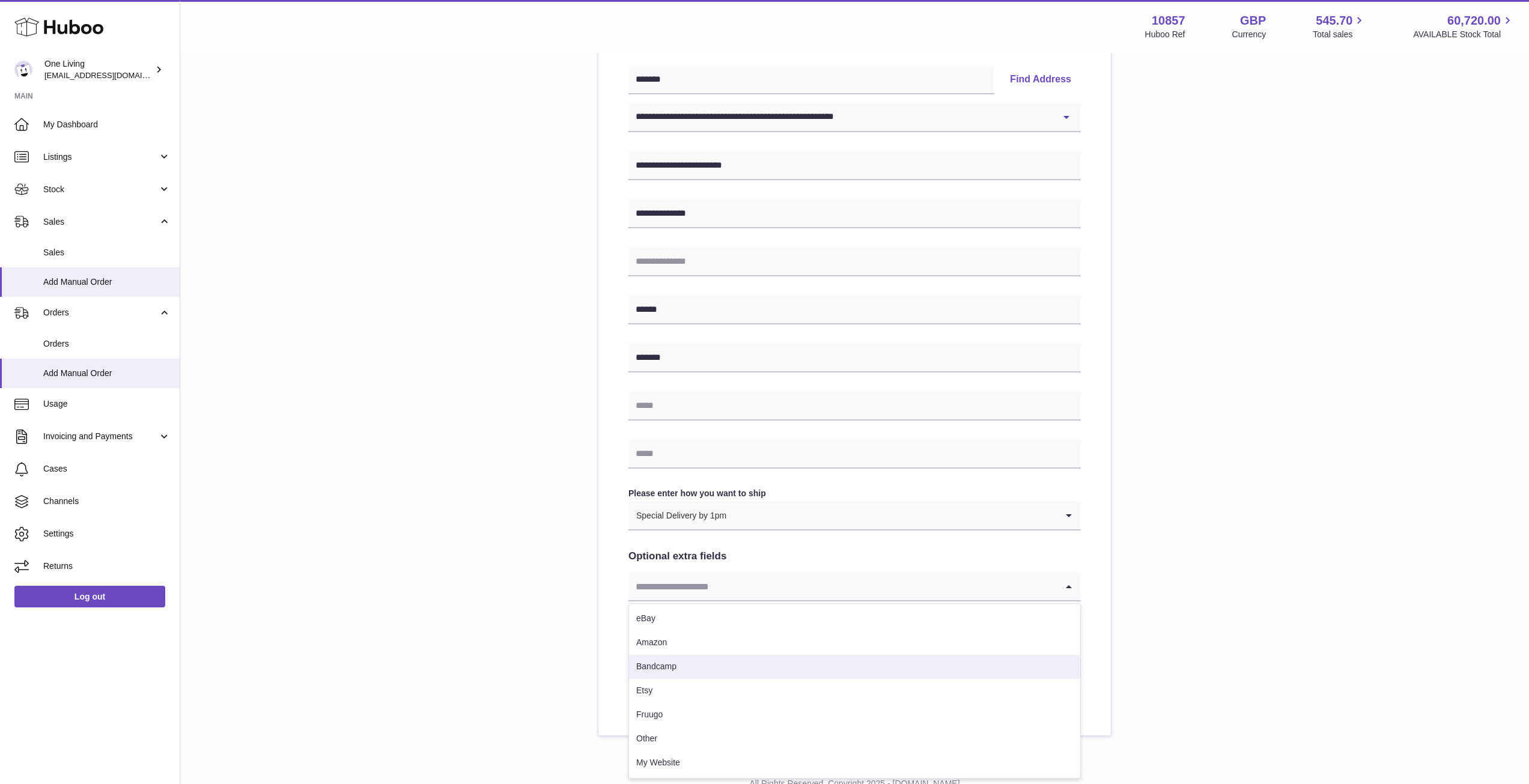
scroll to position [304, 0]
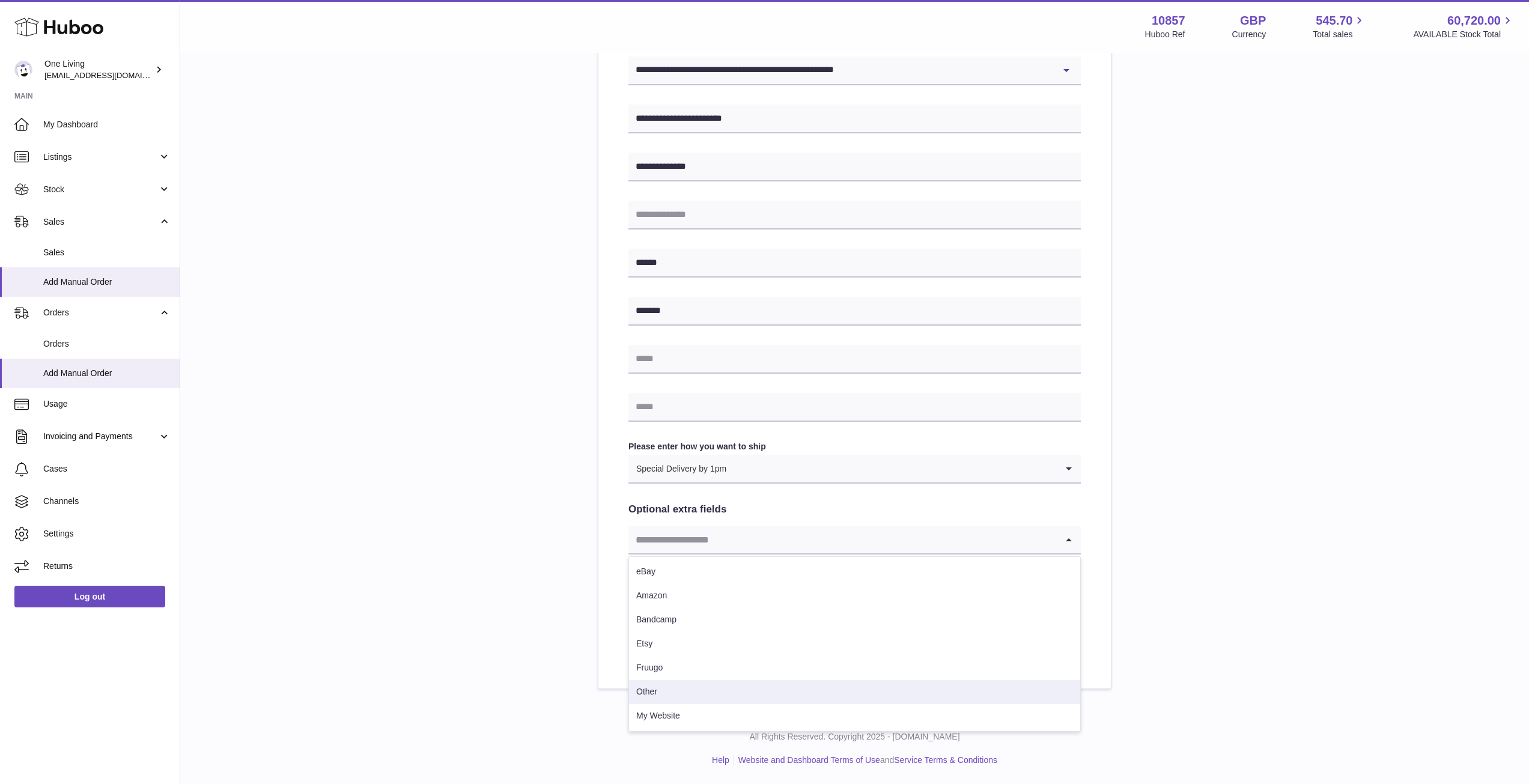
click at [686, 690] on li "Other" at bounding box center [854, 692] width 451 height 24
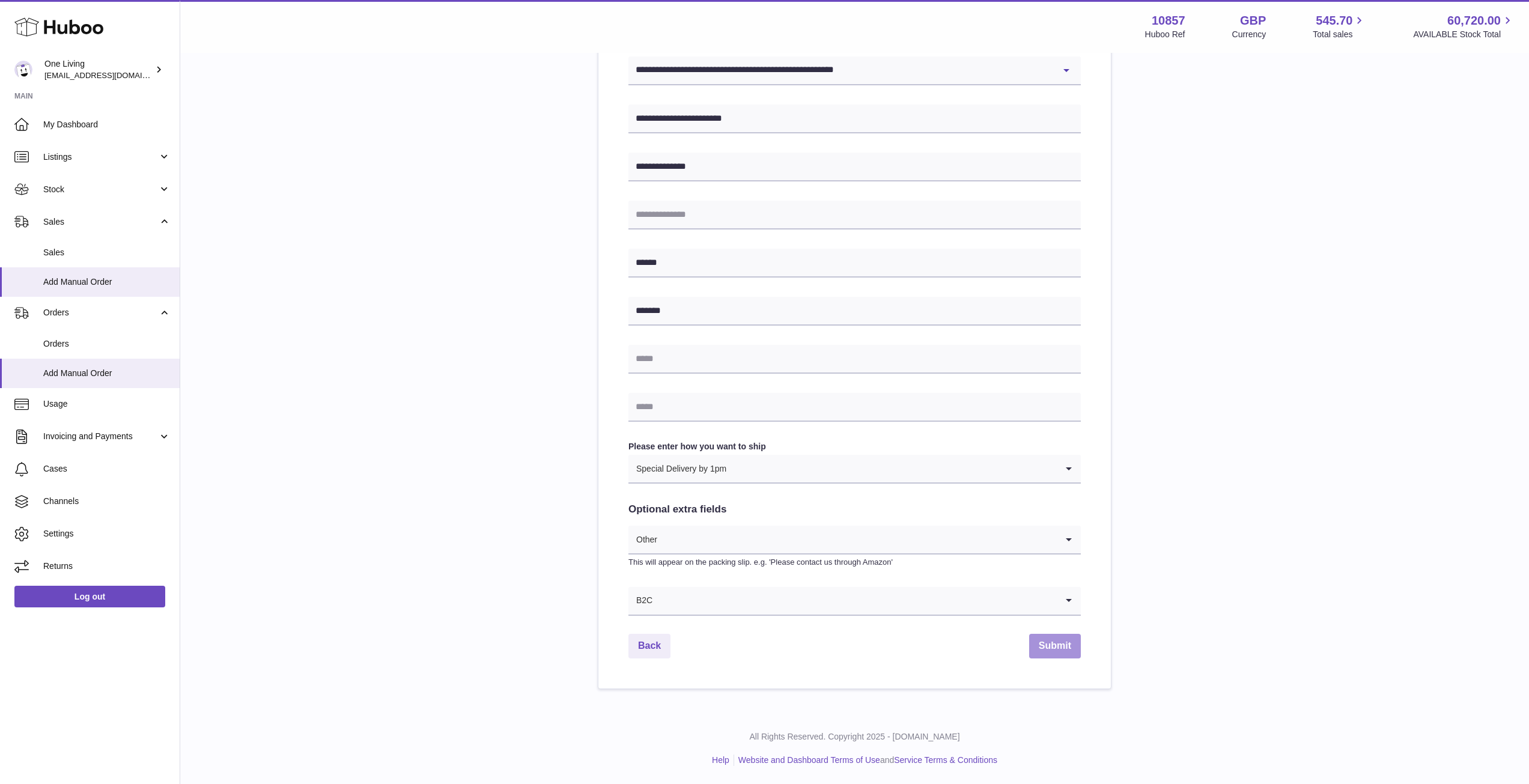
click at [1057, 643] on button "Submit" at bounding box center [1055, 645] width 51 height 25
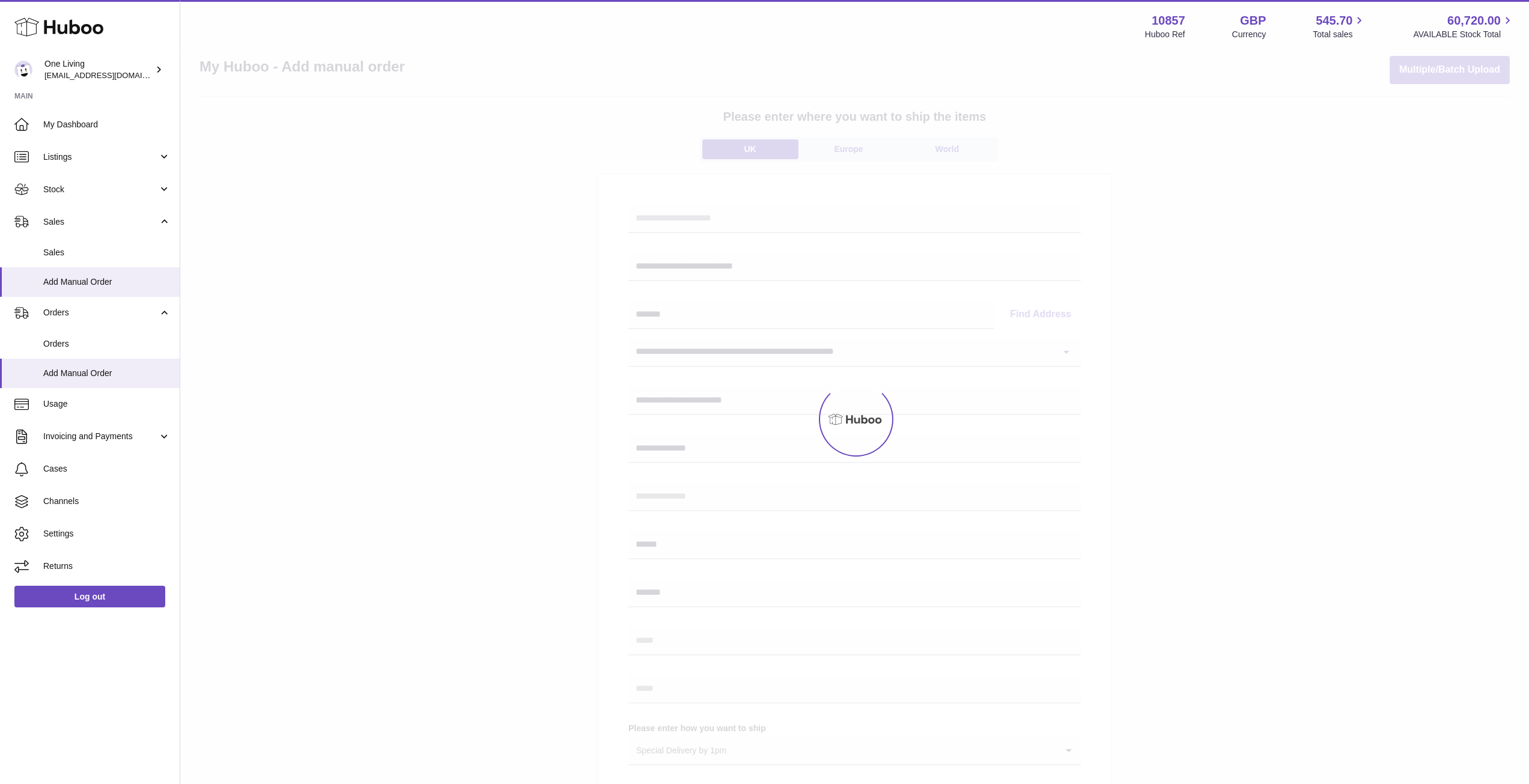
scroll to position [0, 0]
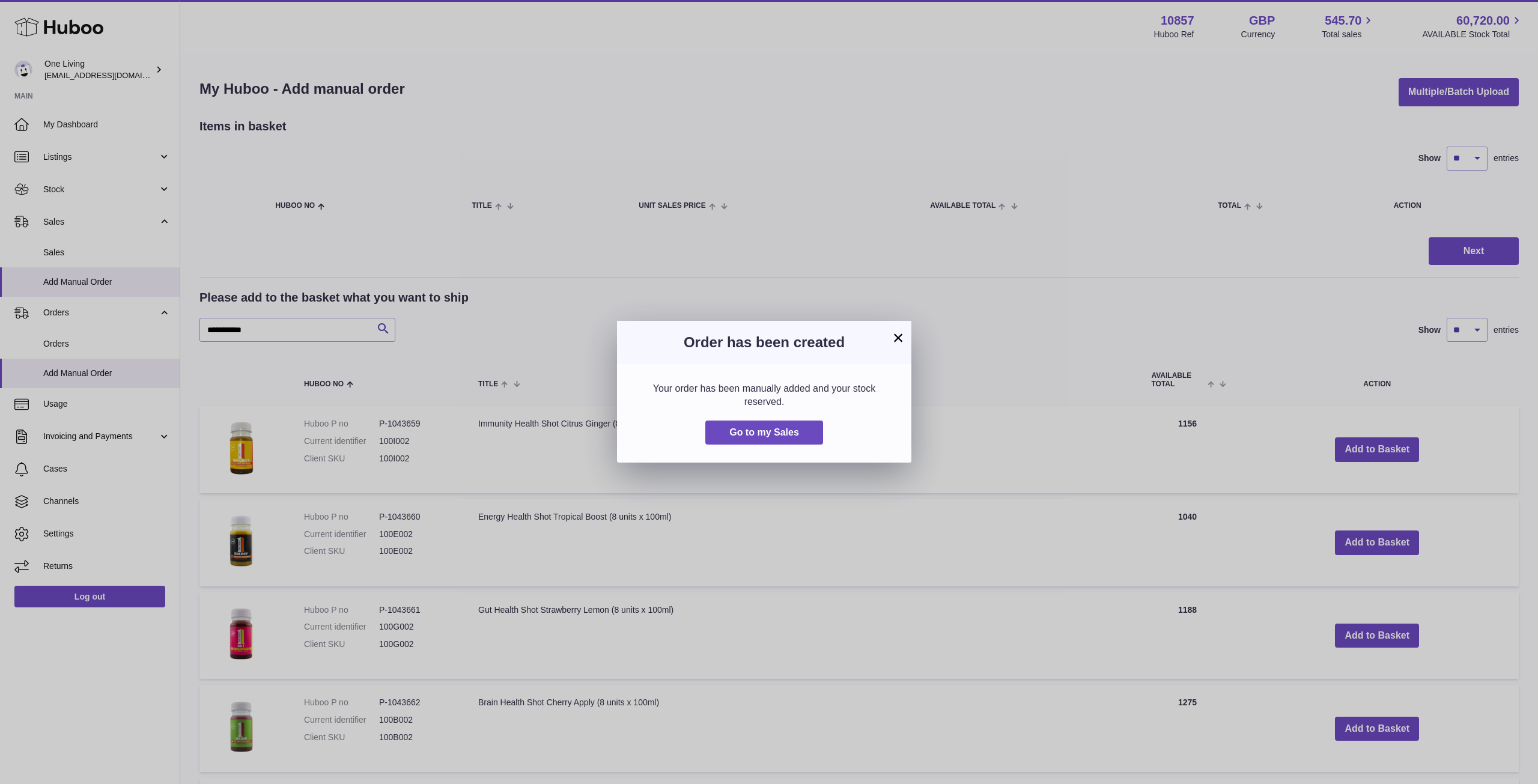
click at [896, 336] on button "×" at bounding box center [898, 337] width 14 height 14
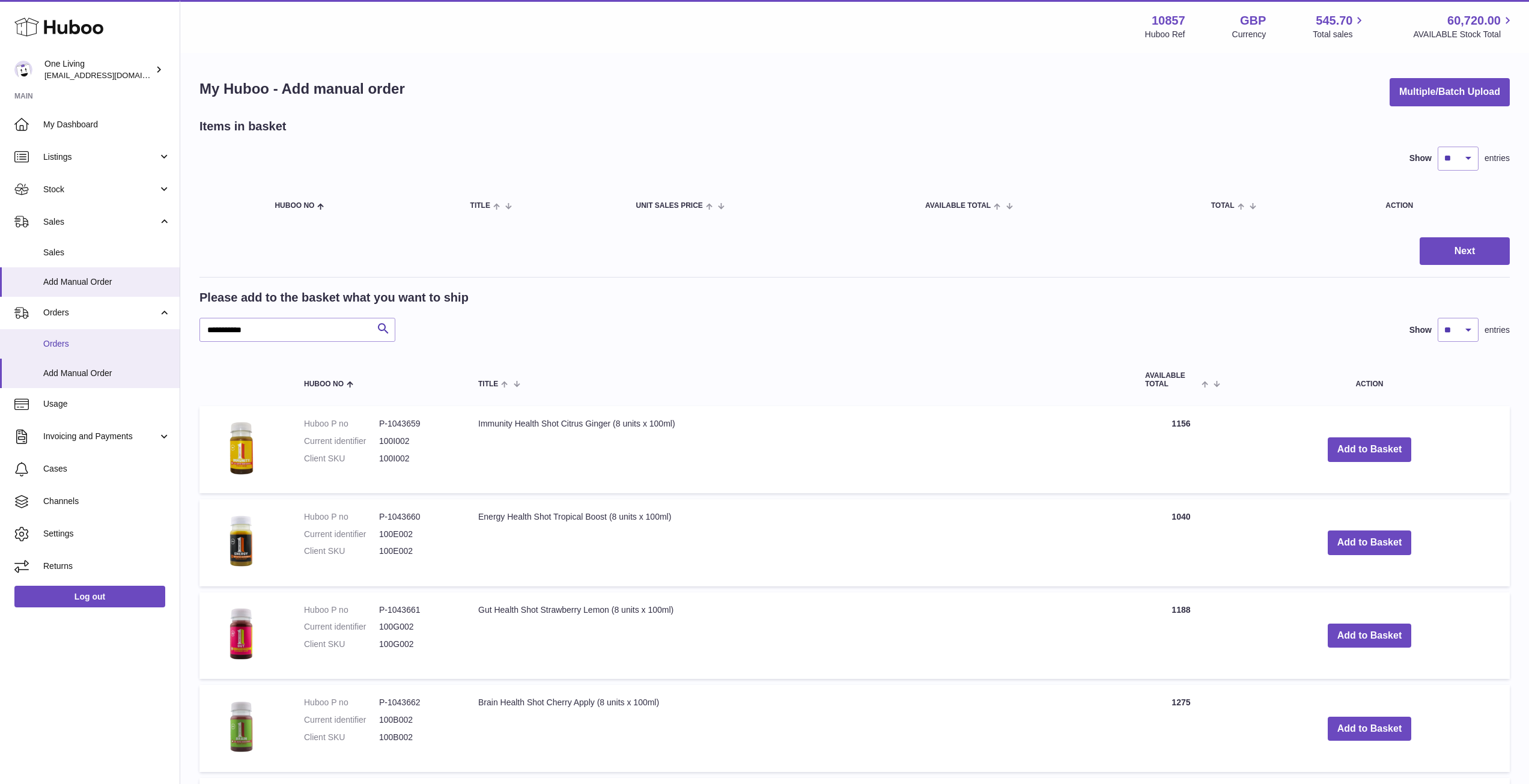
click at [137, 337] on link "Orders" at bounding box center [89, 344] width 180 height 30
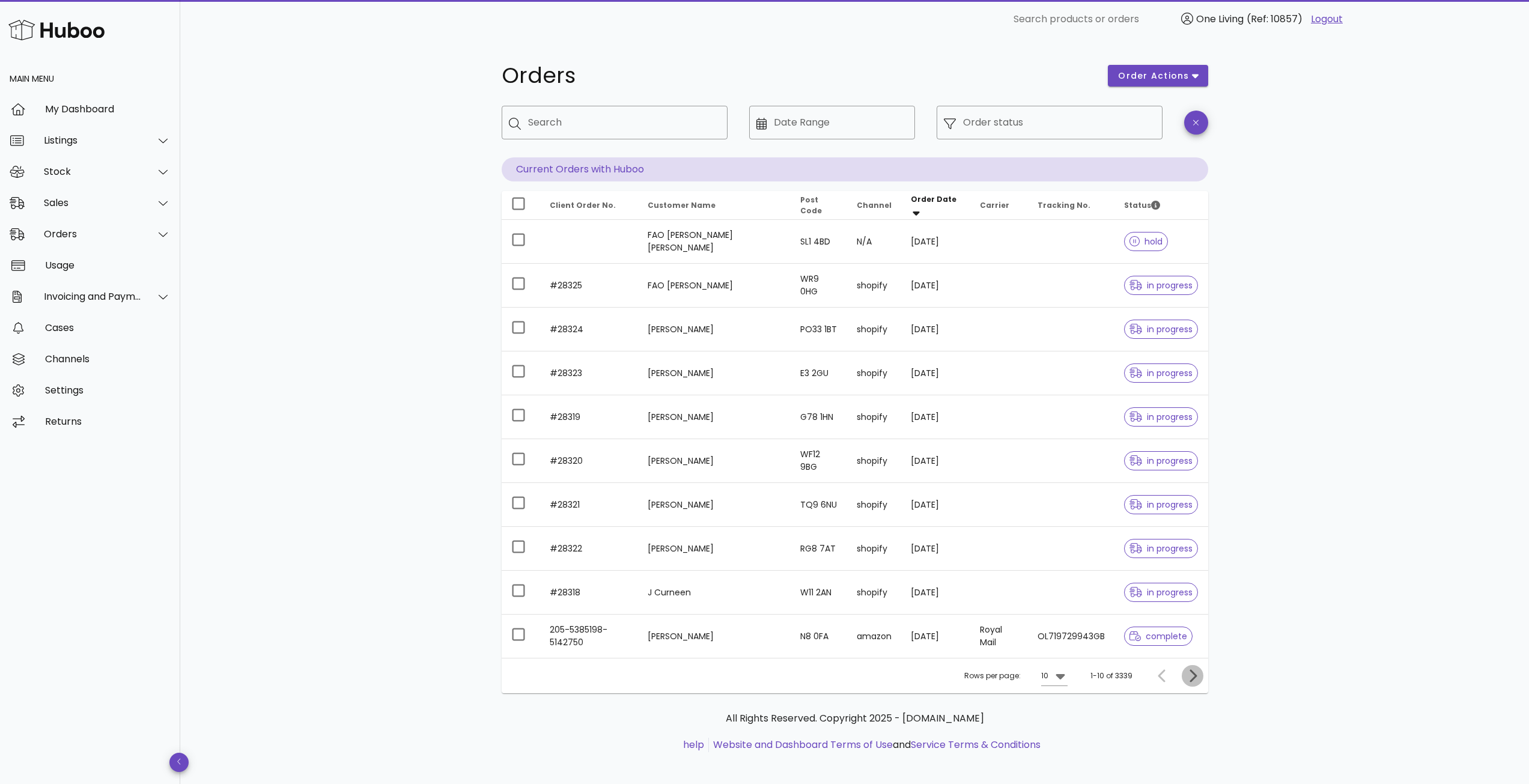
click at [1193, 674] on icon "Next page" at bounding box center [1193, 676] width 7 height 13
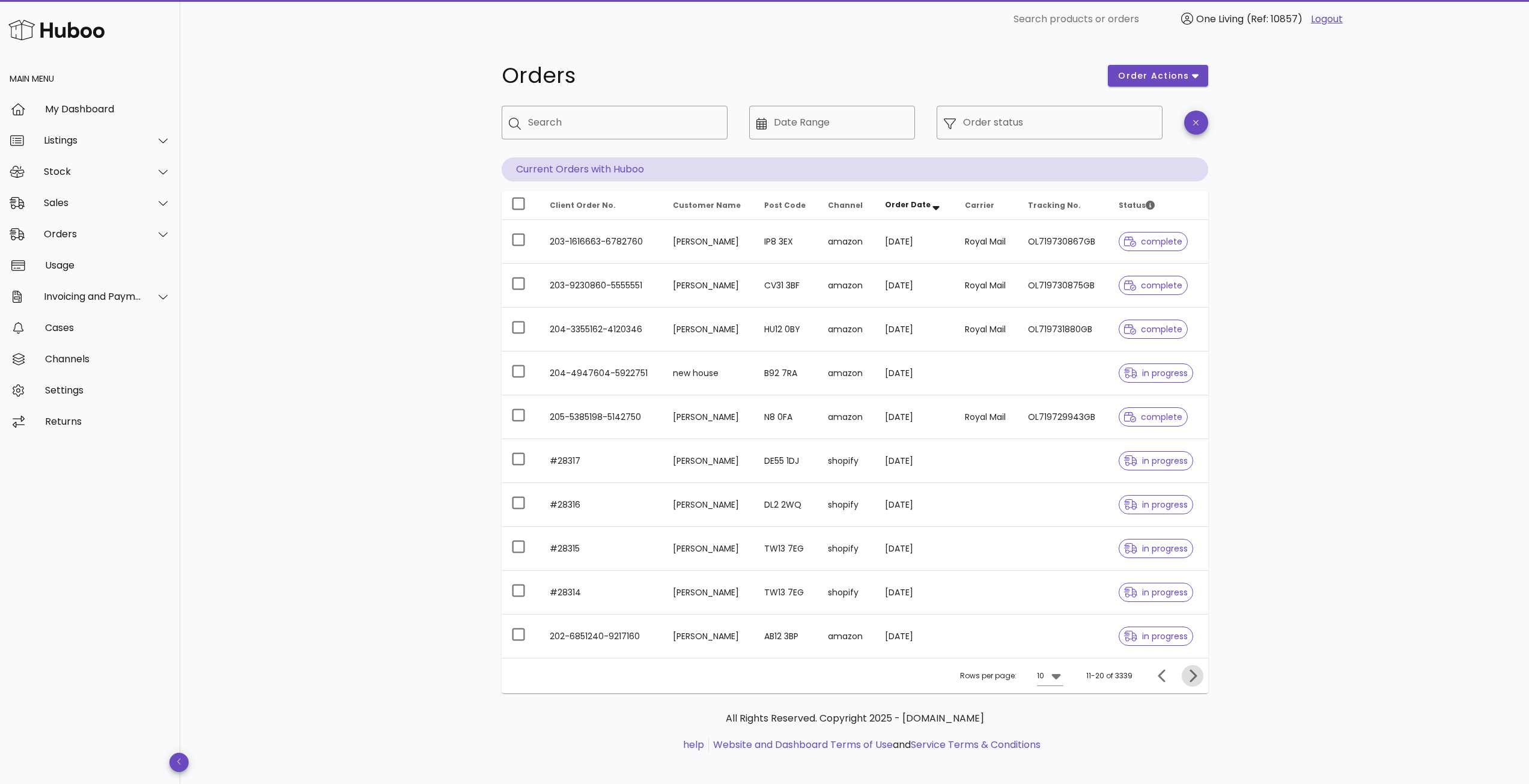
click at [1193, 674] on icon "Next page" at bounding box center [1193, 676] width 7 height 13
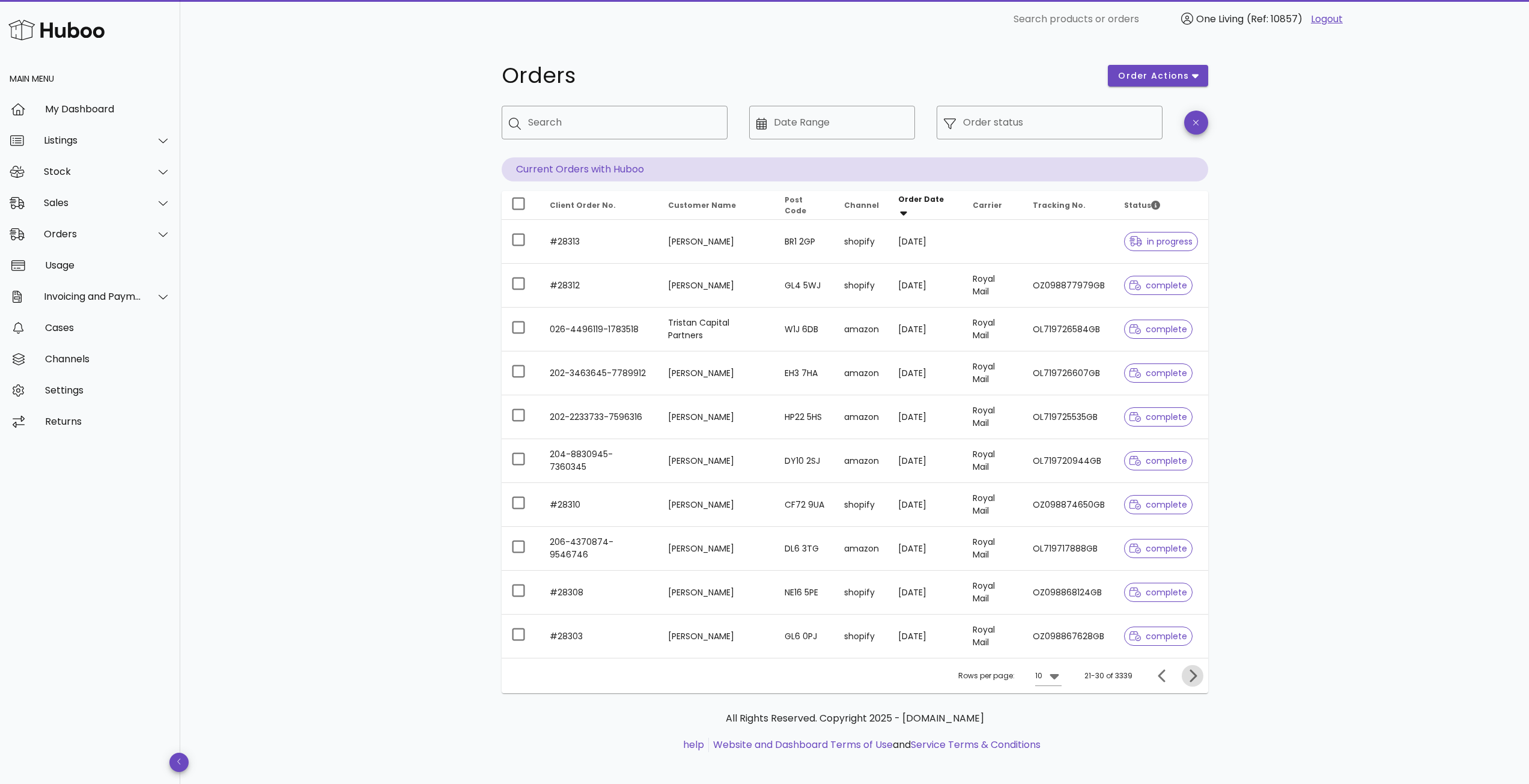
click at [1193, 674] on icon "Next page" at bounding box center [1193, 676] width 7 height 13
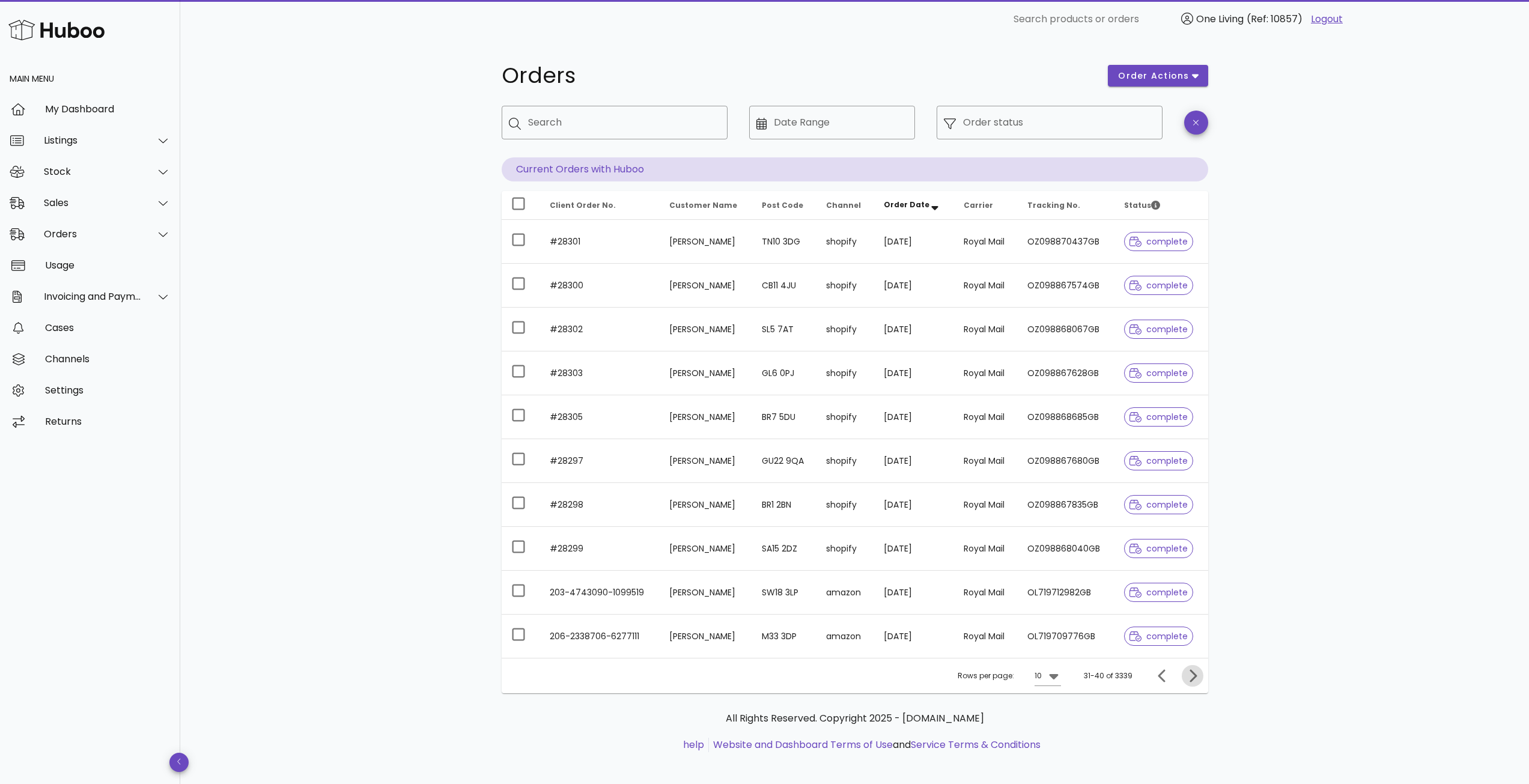
click at [1193, 674] on icon "Next page" at bounding box center [1193, 676] width 7 height 13
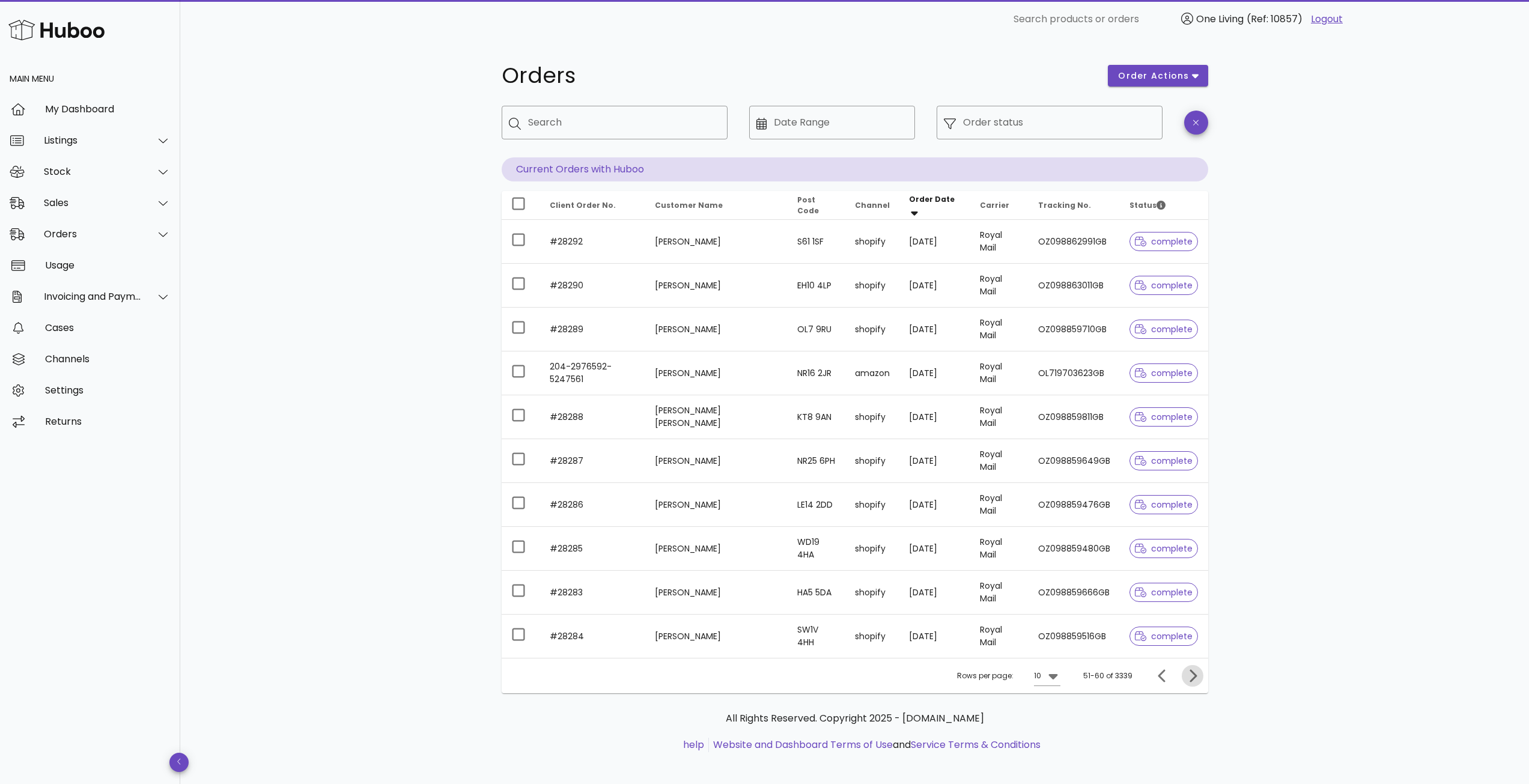
click at [1193, 674] on icon "Next page" at bounding box center [1193, 676] width 7 height 13
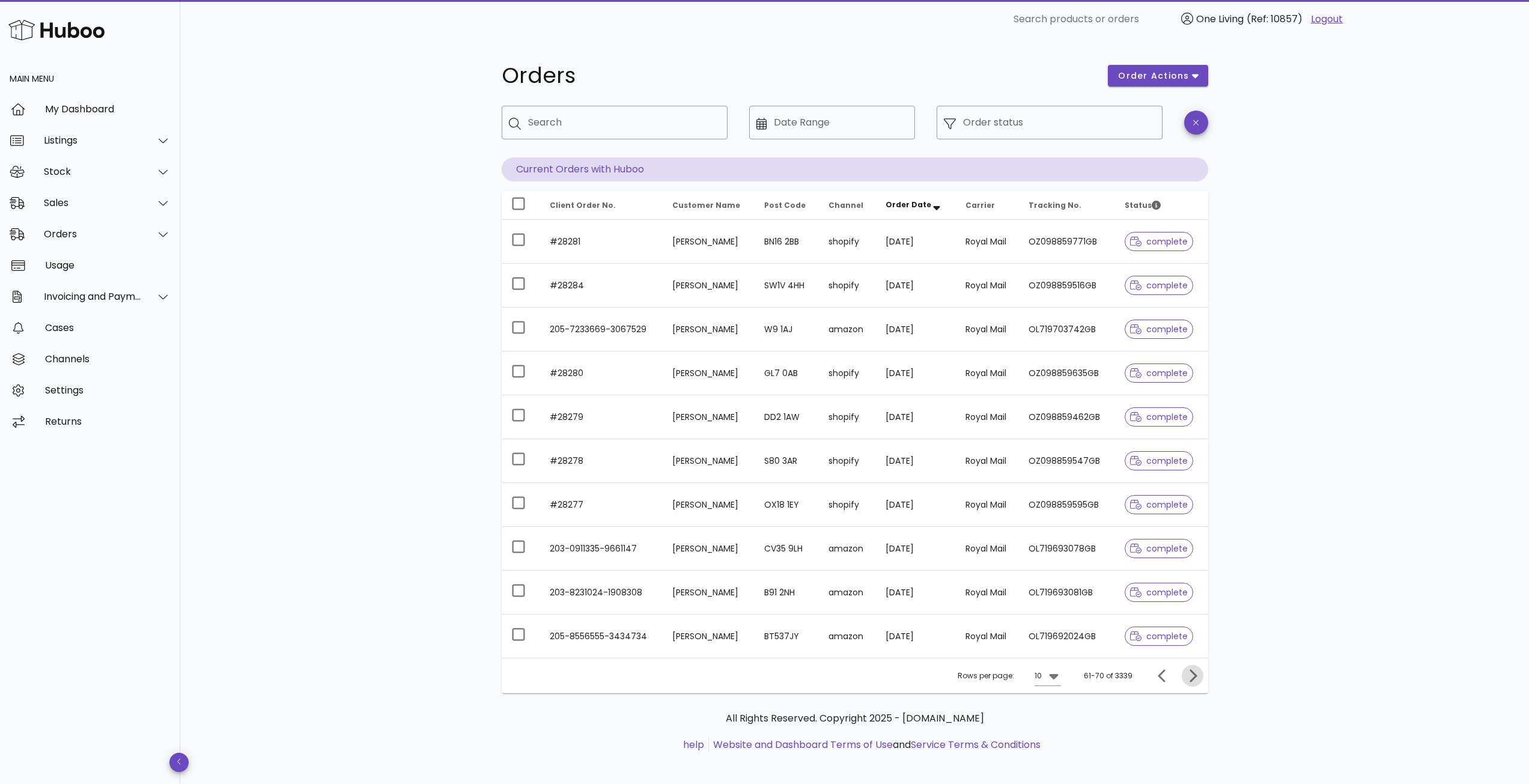
click at [1193, 674] on icon "Next page" at bounding box center [1193, 676] width 7 height 13
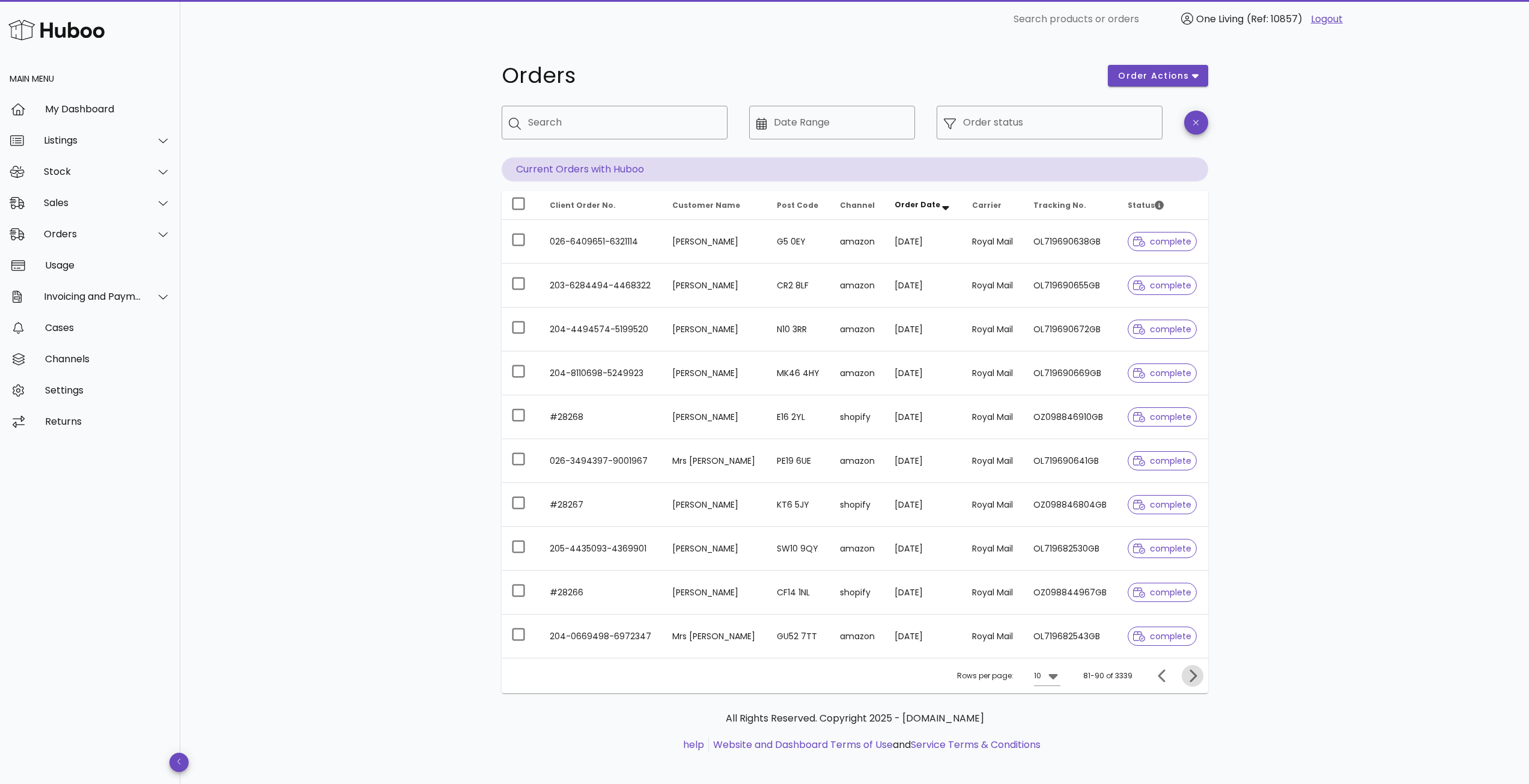
click at [1193, 676] on icon "Next page" at bounding box center [1193, 676] width 14 height 14
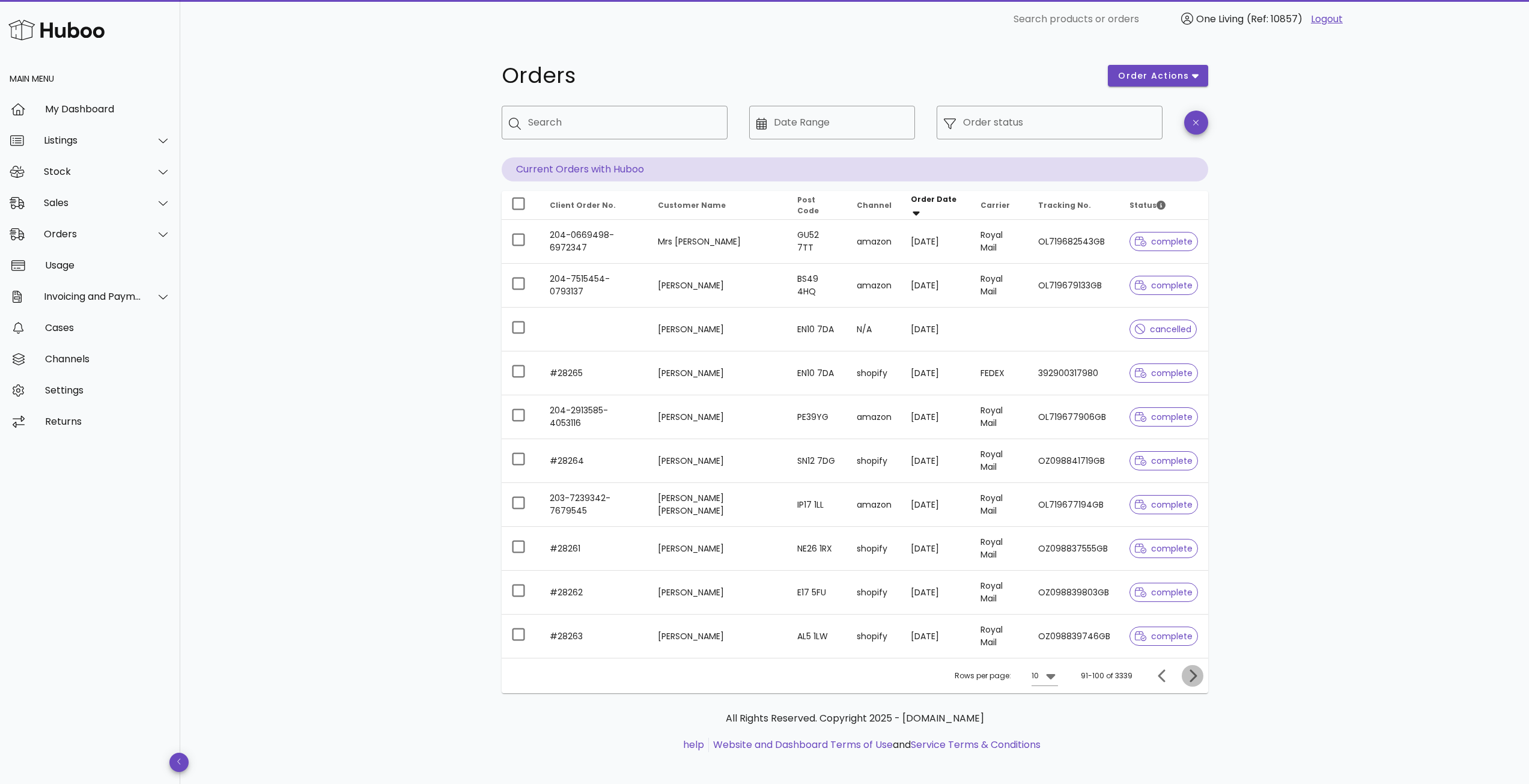
click at [1193, 680] on icon "Next page" at bounding box center [1193, 676] width 14 height 14
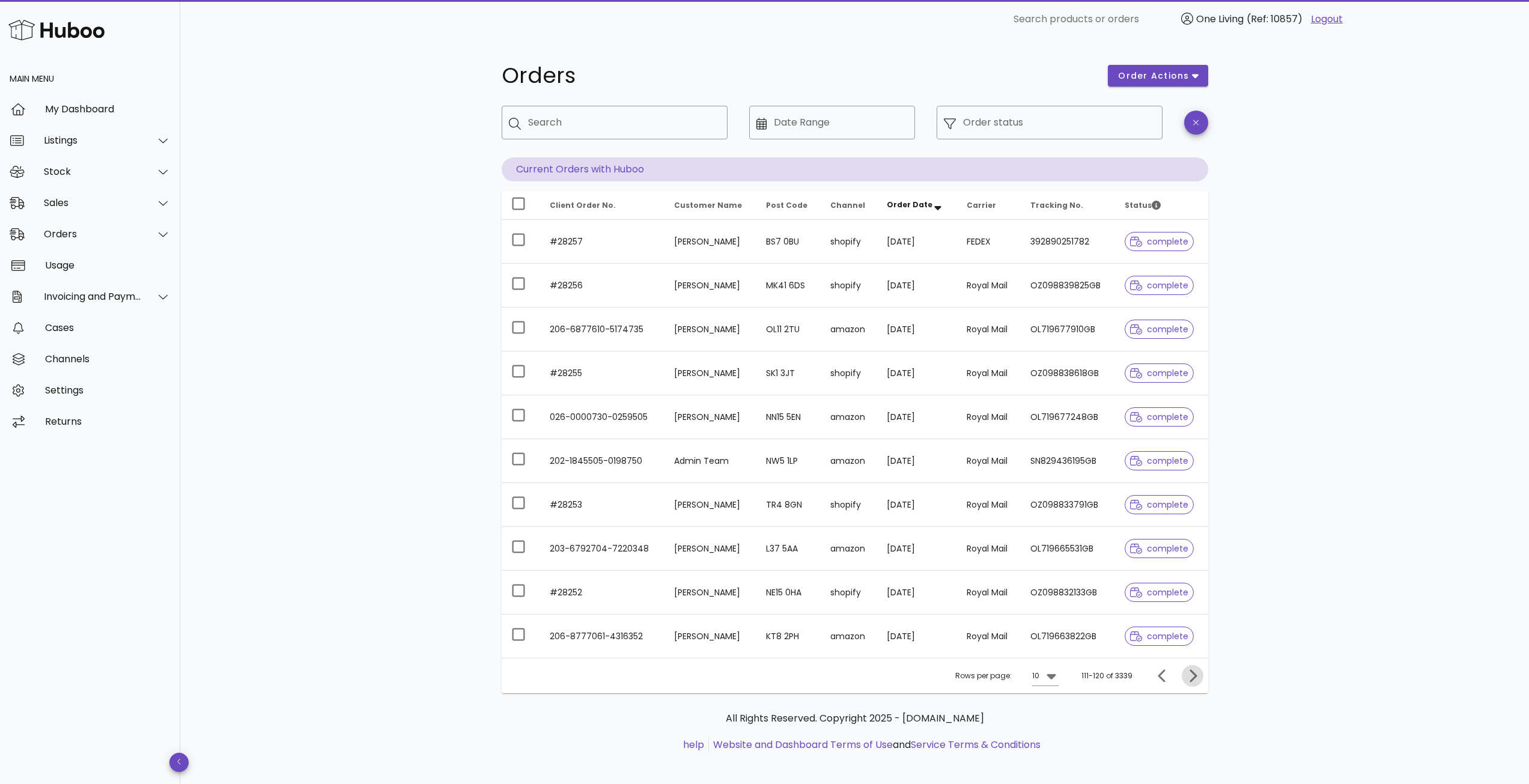
click at [1200, 674] on span "Next page" at bounding box center [1192, 676] width 22 height 14
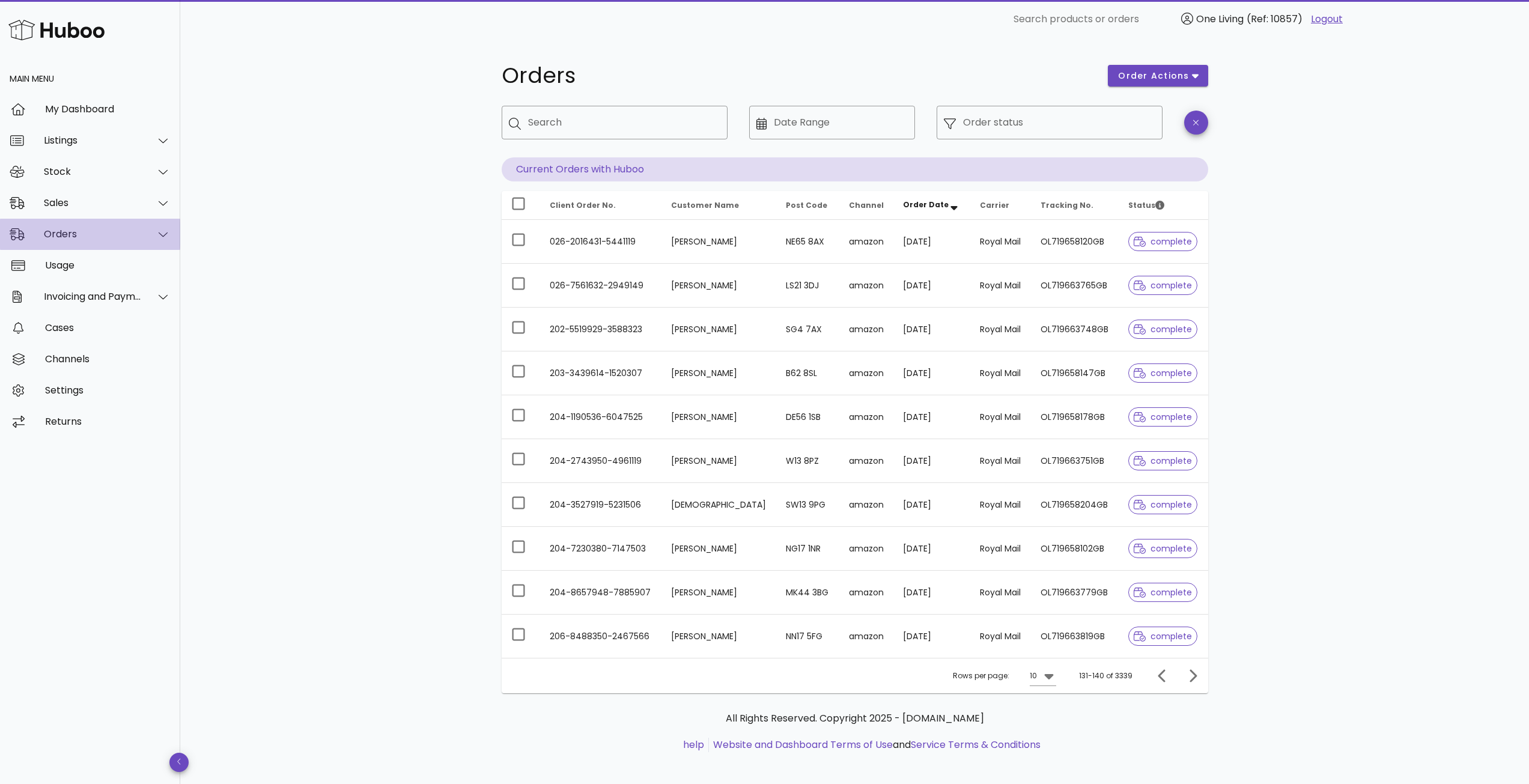
click at [146, 234] on div at bounding box center [156, 234] width 29 height 30
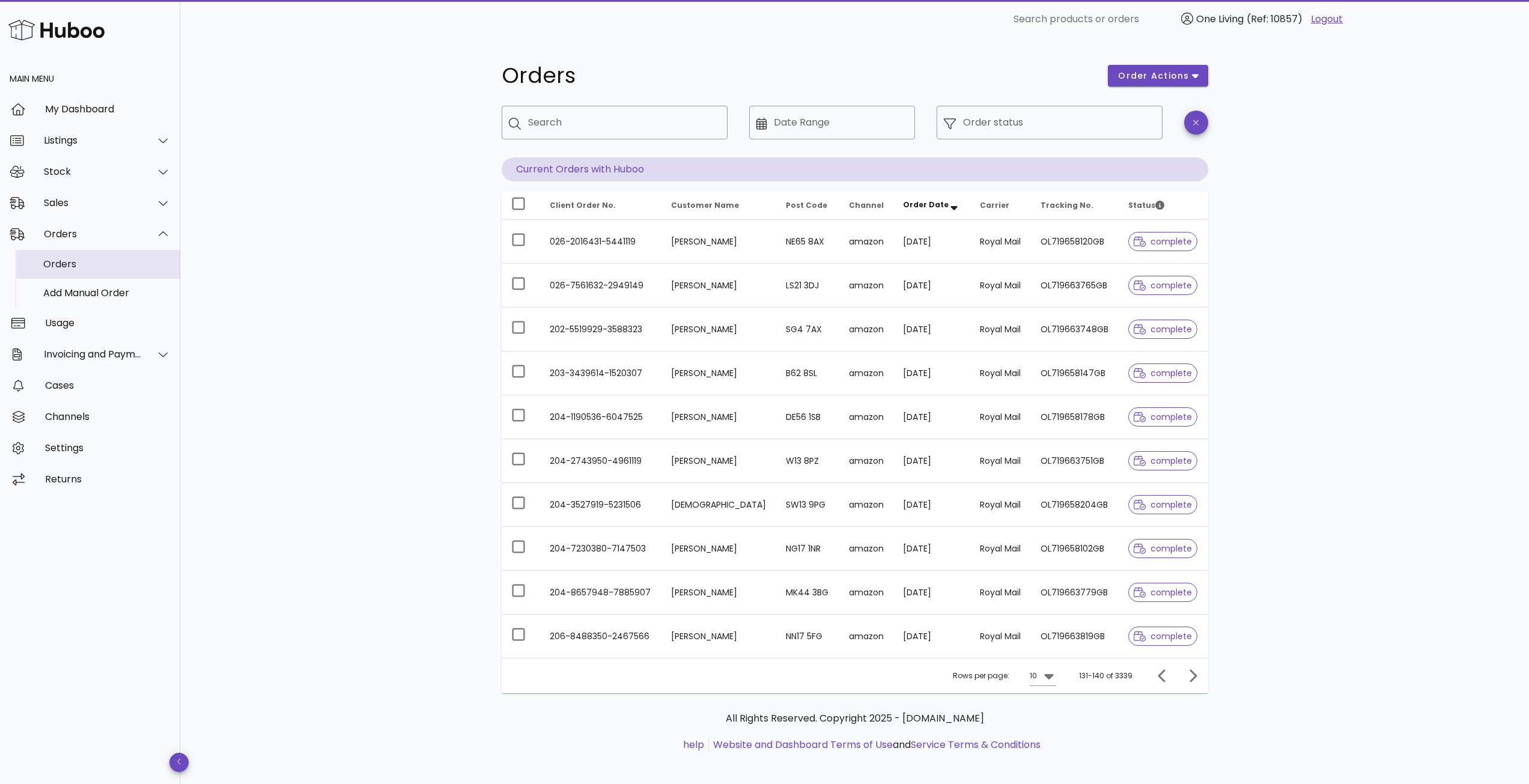
click at [84, 271] on div "Orders" at bounding box center [106, 264] width 127 height 26
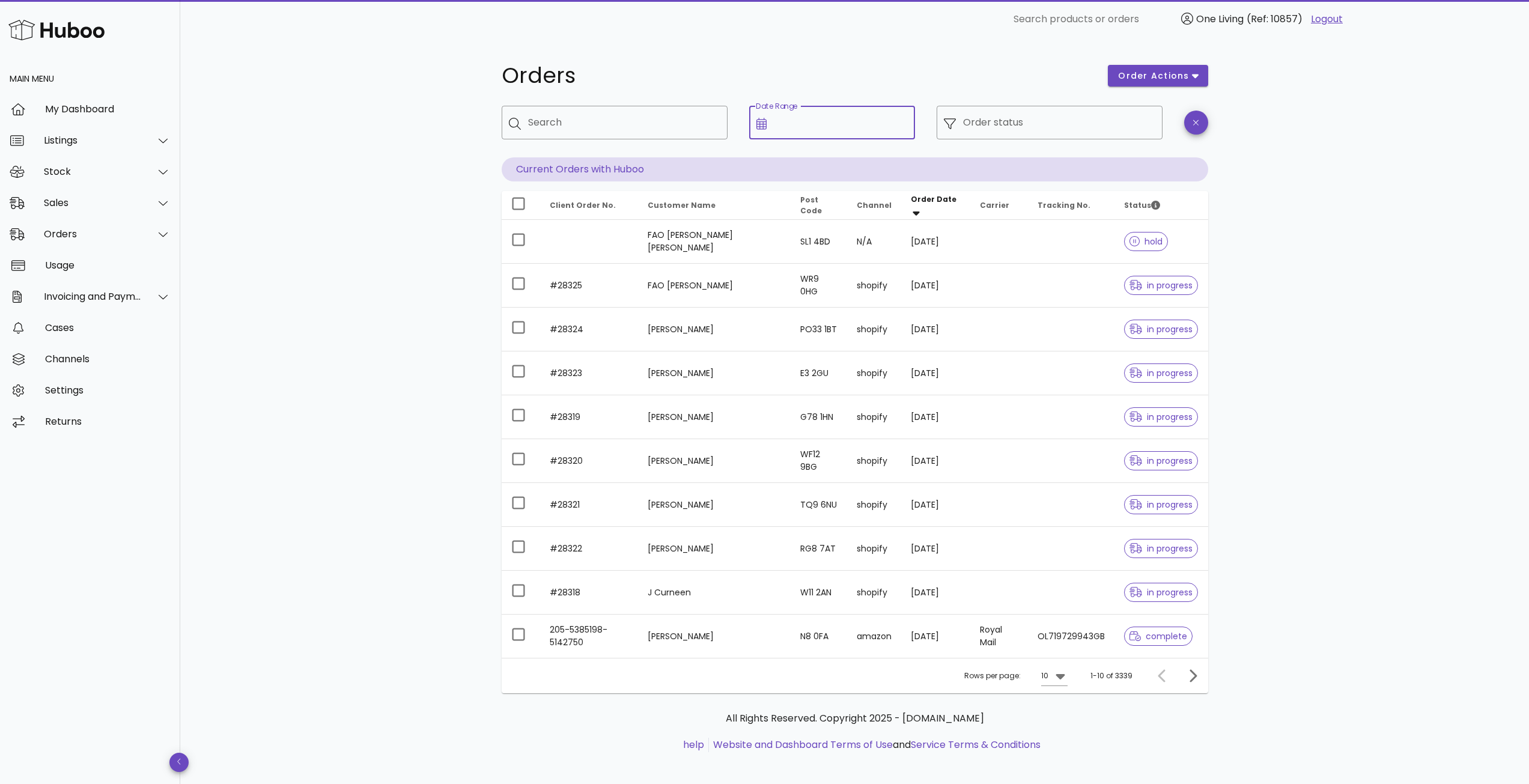
click at [829, 123] on input "Date Range" at bounding box center [841, 122] width 134 height 19
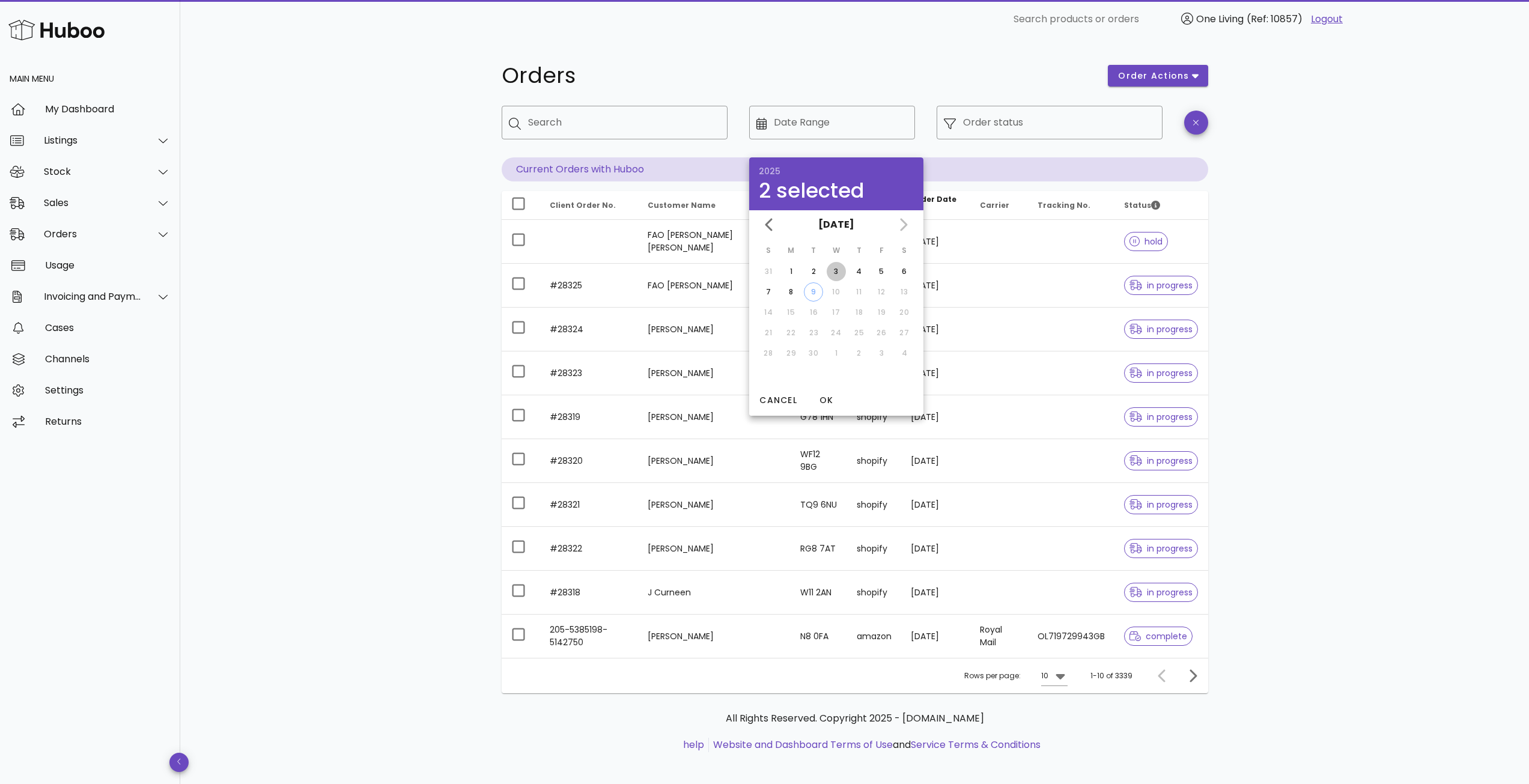
click at [833, 277] on button "3" at bounding box center [836, 271] width 19 height 19
click at [1349, 340] on div "Orders order actions ​ Search ​ Date Range ​ Order status Current Orders with H…" at bounding box center [855, 415] width 1349 height 752
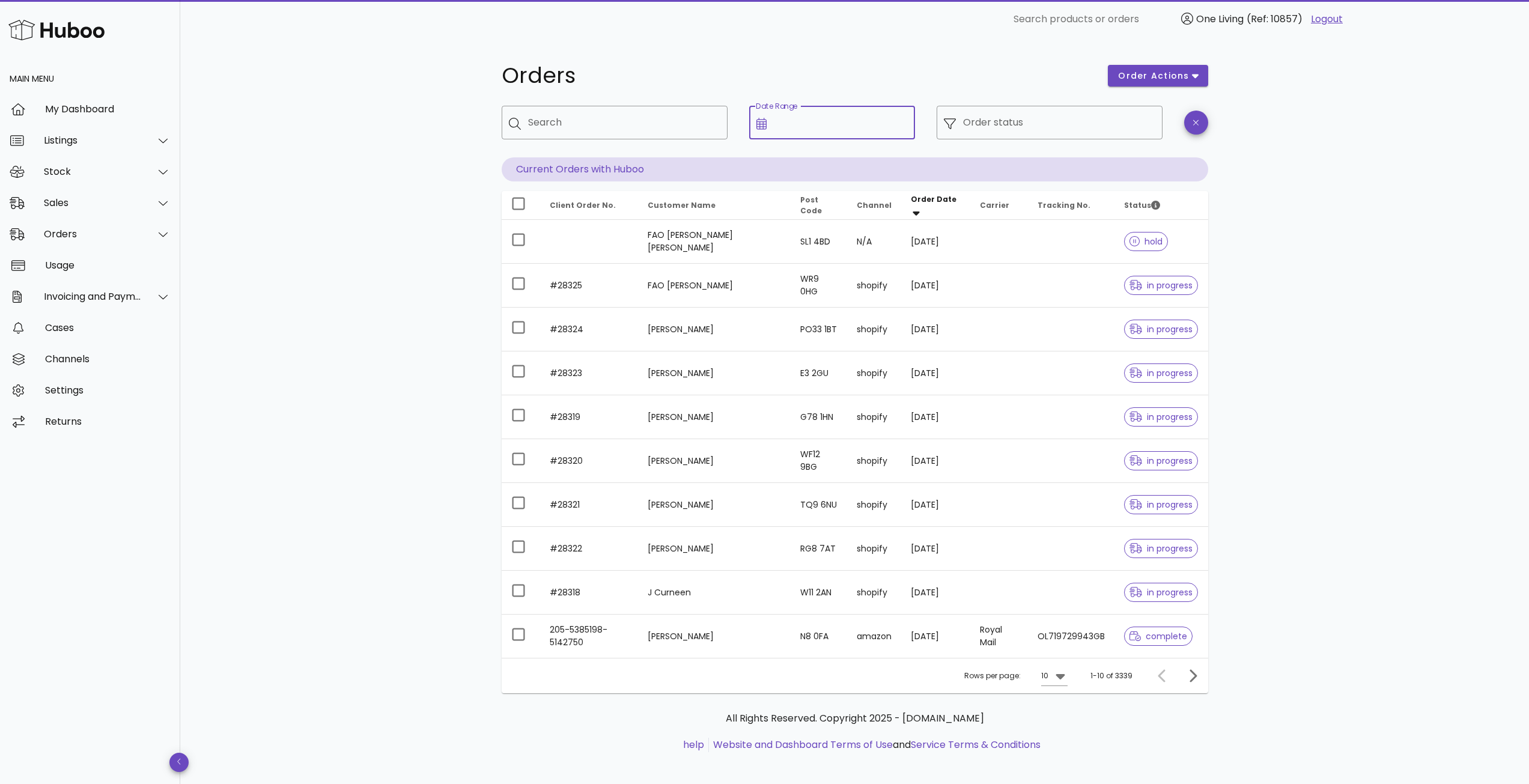
click at [861, 129] on input "Date Range" at bounding box center [841, 122] width 134 height 19
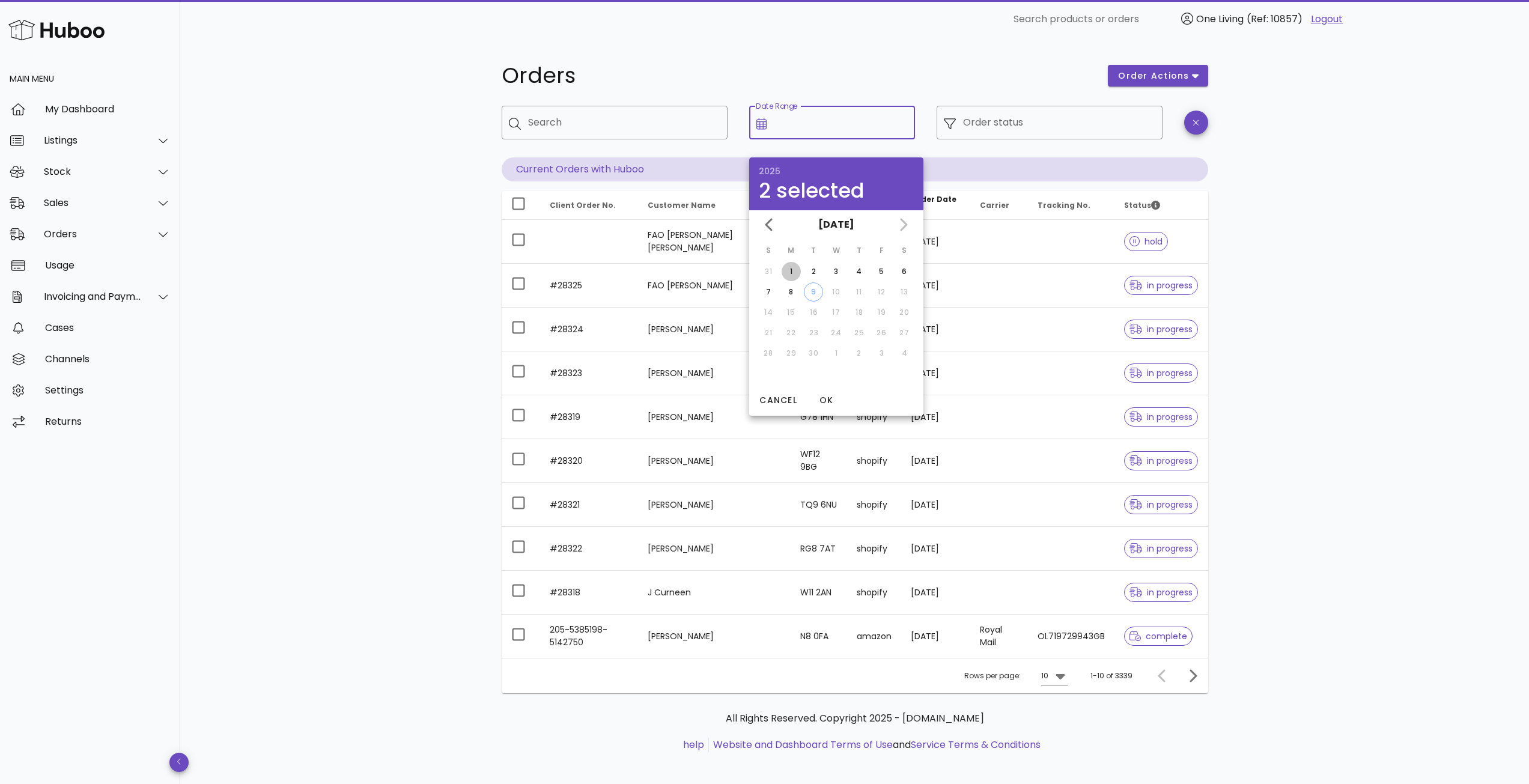
click at [792, 271] on div "1" at bounding box center [791, 271] width 19 height 11
click at [796, 289] on div "8" at bounding box center [791, 291] width 19 height 11
type input "**********"
click at [1323, 254] on div "**********" at bounding box center [855, 415] width 1349 height 752
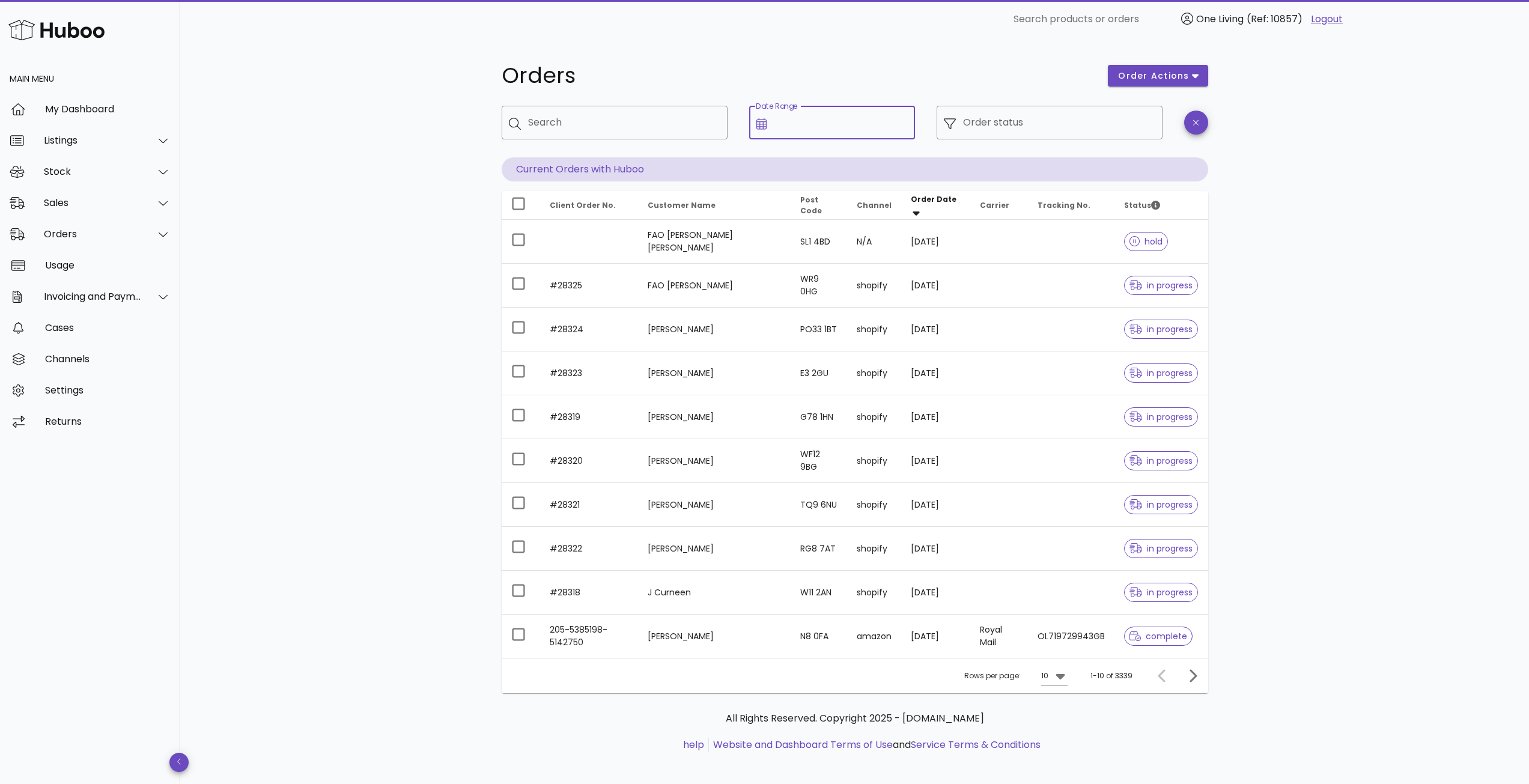
click at [862, 124] on input "Date Range" at bounding box center [841, 122] width 134 height 19
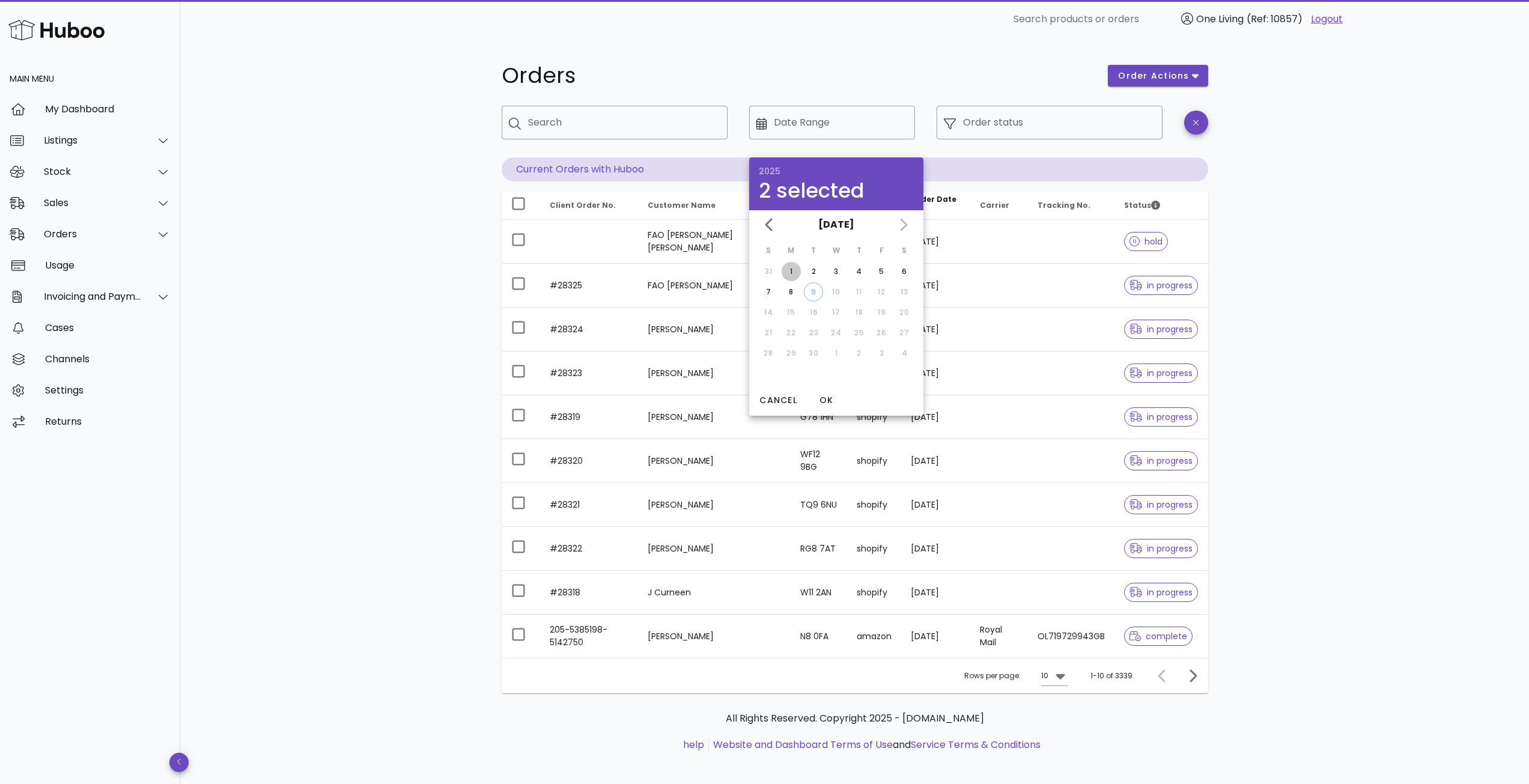
click at [784, 267] on div "1" at bounding box center [791, 271] width 19 height 11
click at [791, 293] on div "8" at bounding box center [791, 291] width 19 height 11
type input "**********"
click at [818, 399] on span "OK" at bounding box center [826, 400] width 29 height 13
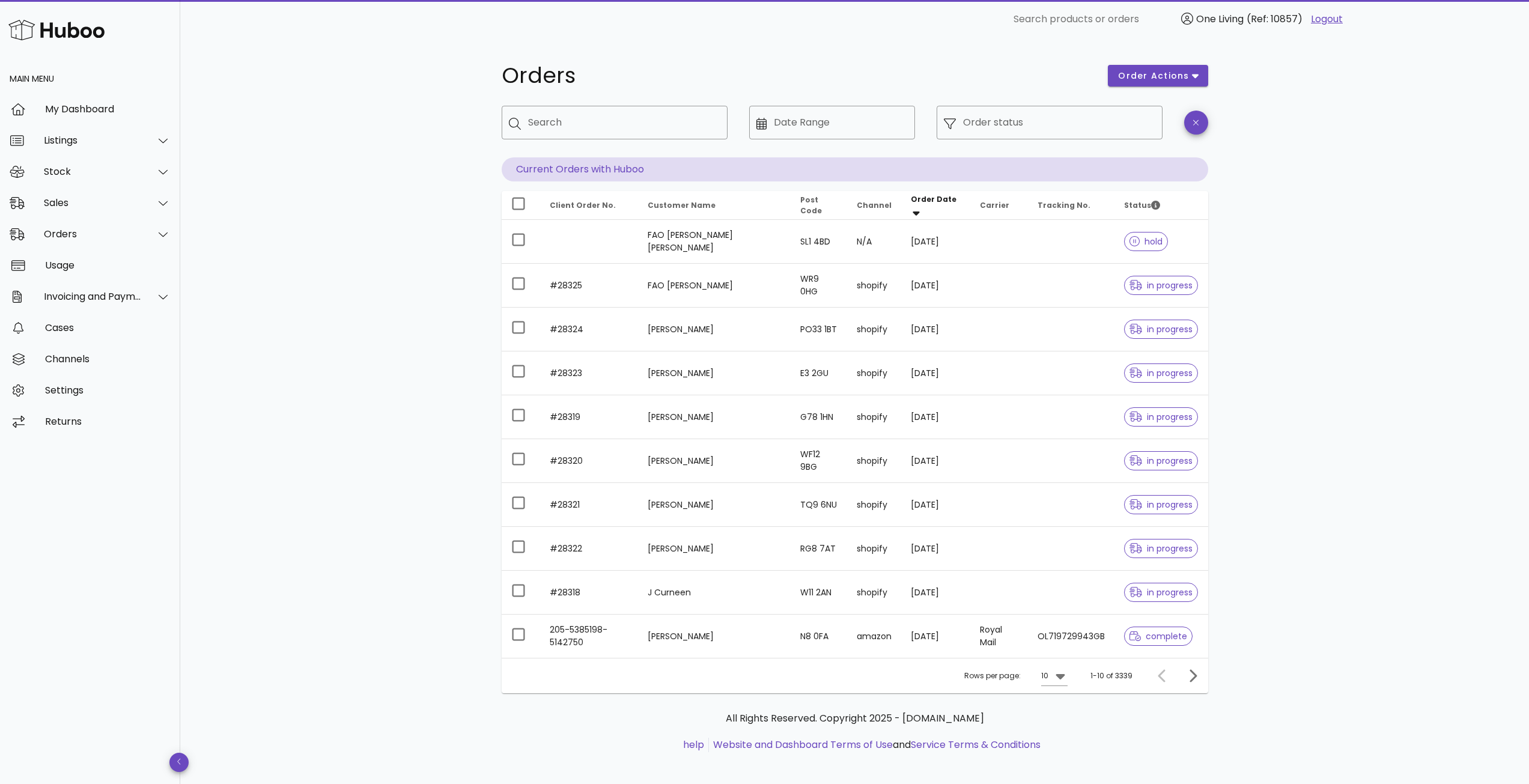
type input "**********"
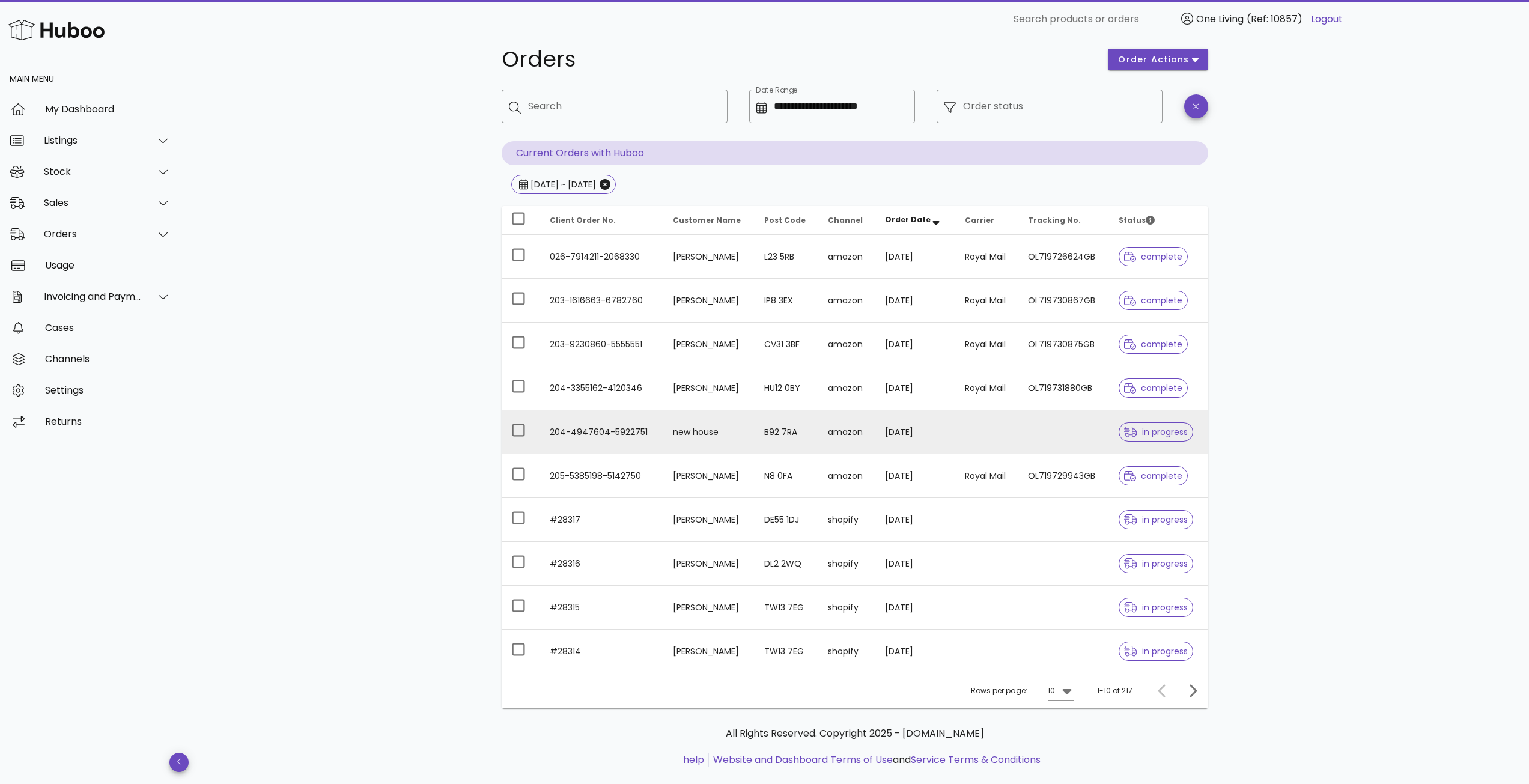
scroll to position [38, 0]
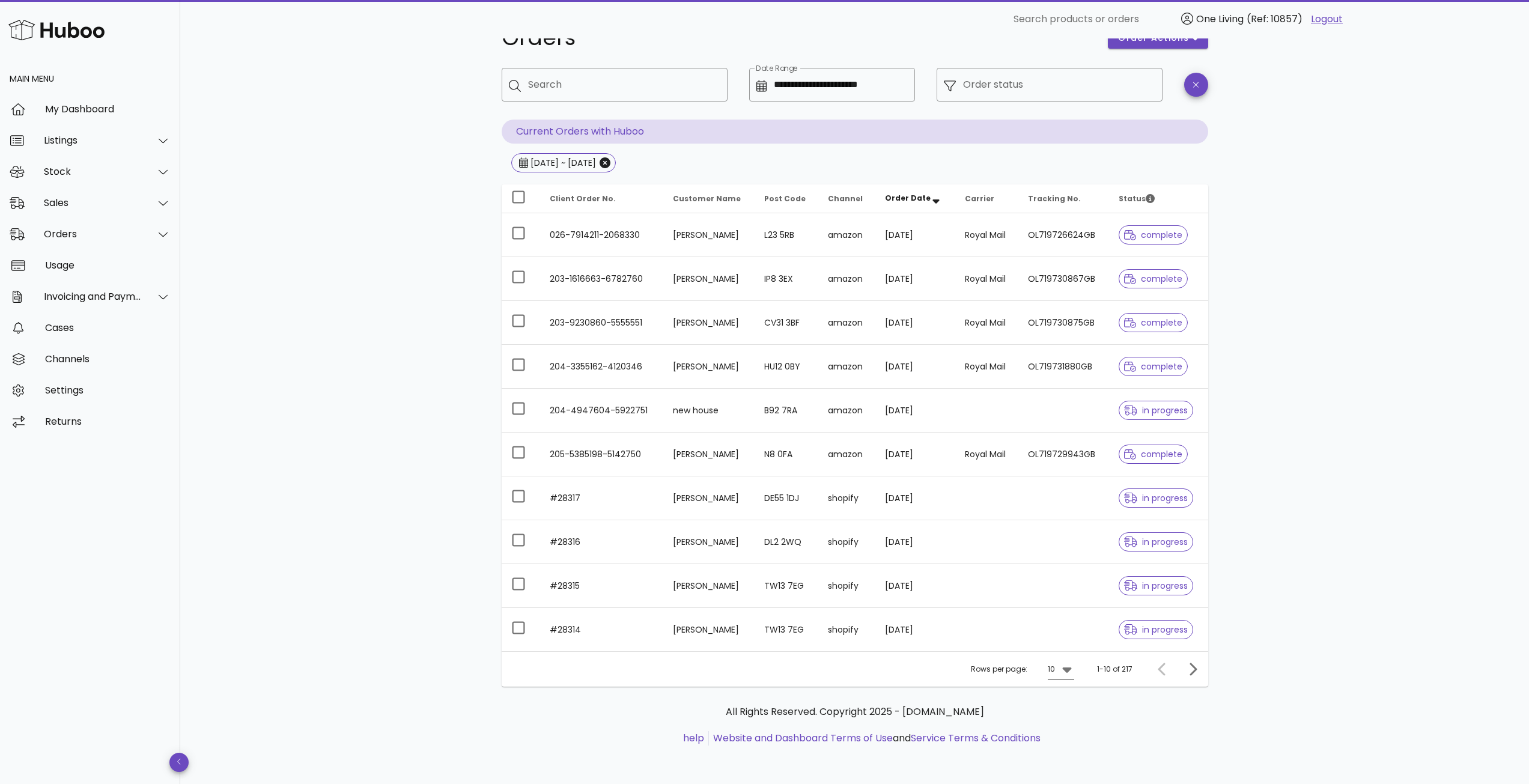
click at [1072, 669] on icon at bounding box center [1066, 669] width 14 height 14
click at [1074, 738] on div "50" at bounding box center [1064, 736] width 31 height 29
click at [1191, 669] on icon "Next page" at bounding box center [1193, 669] width 14 height 14
click at [1192, 669] on icon "Next page" at bounding box center [1193, 669] width 14 height 14
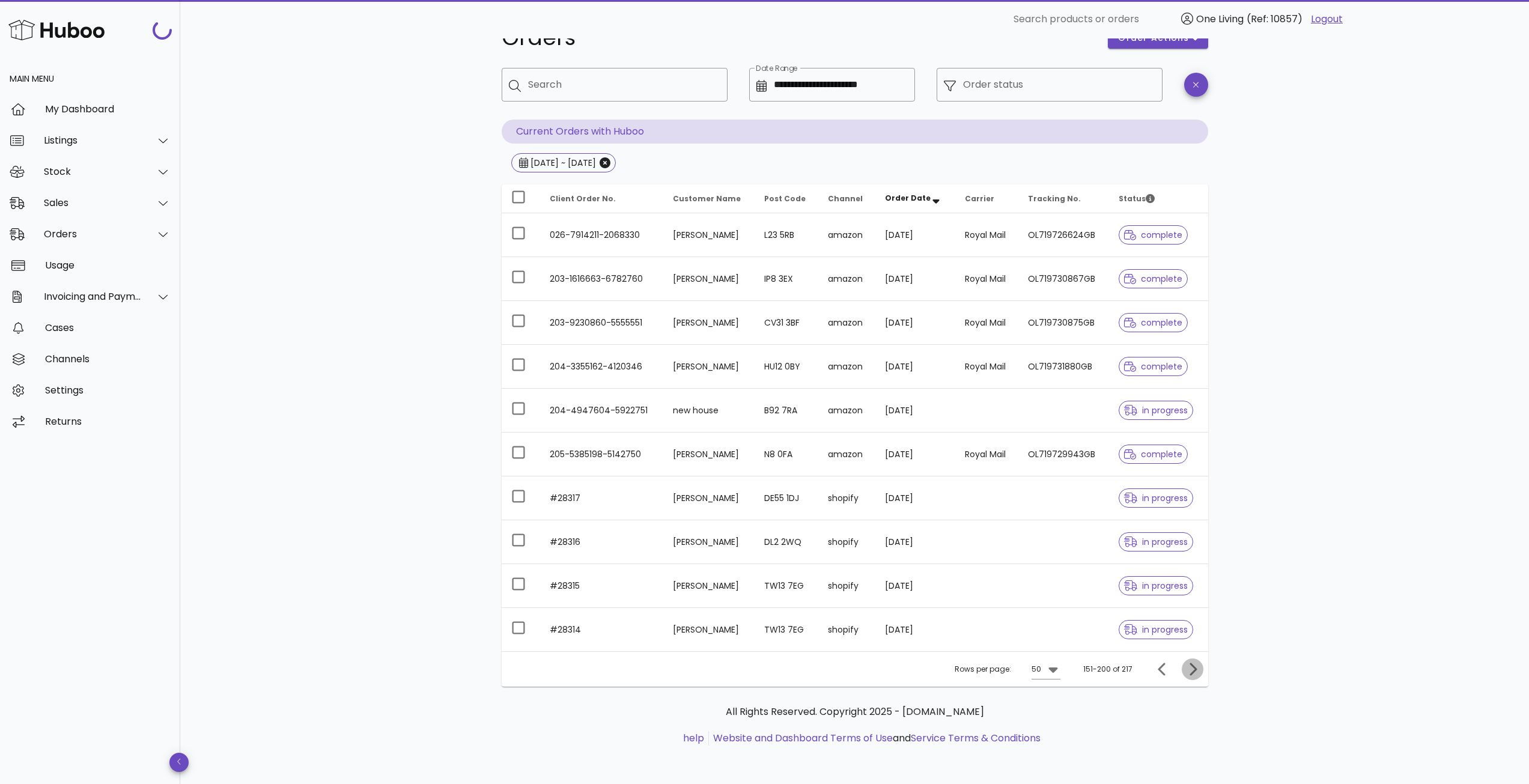
click at [1192, 669] on icon "Next page" at bounding box center [1193, 669] width 14 height 14
click at [1192, 669] on div at bounding box center [1190, 669] width 26 height 22
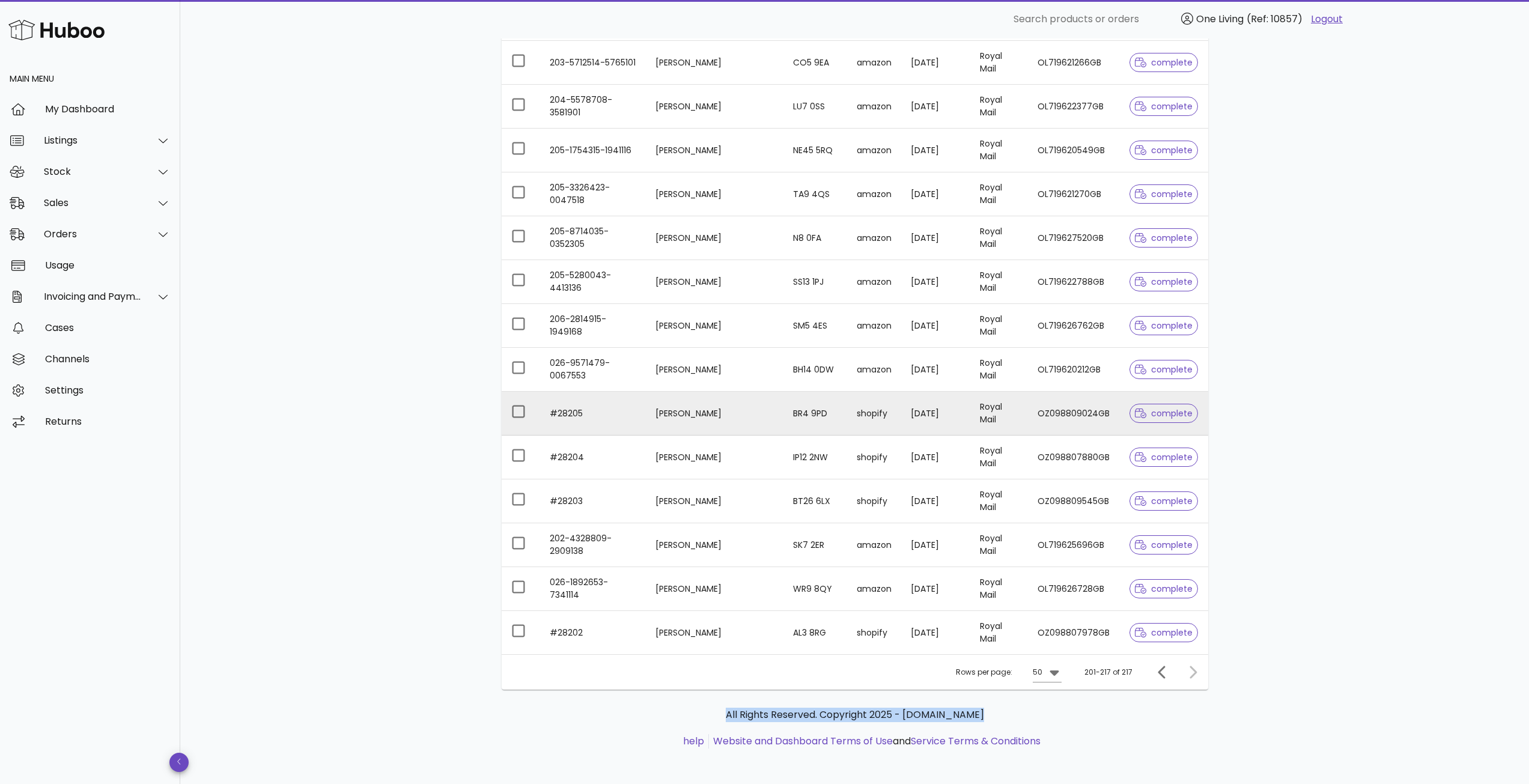
scroll to position [1791, 0]
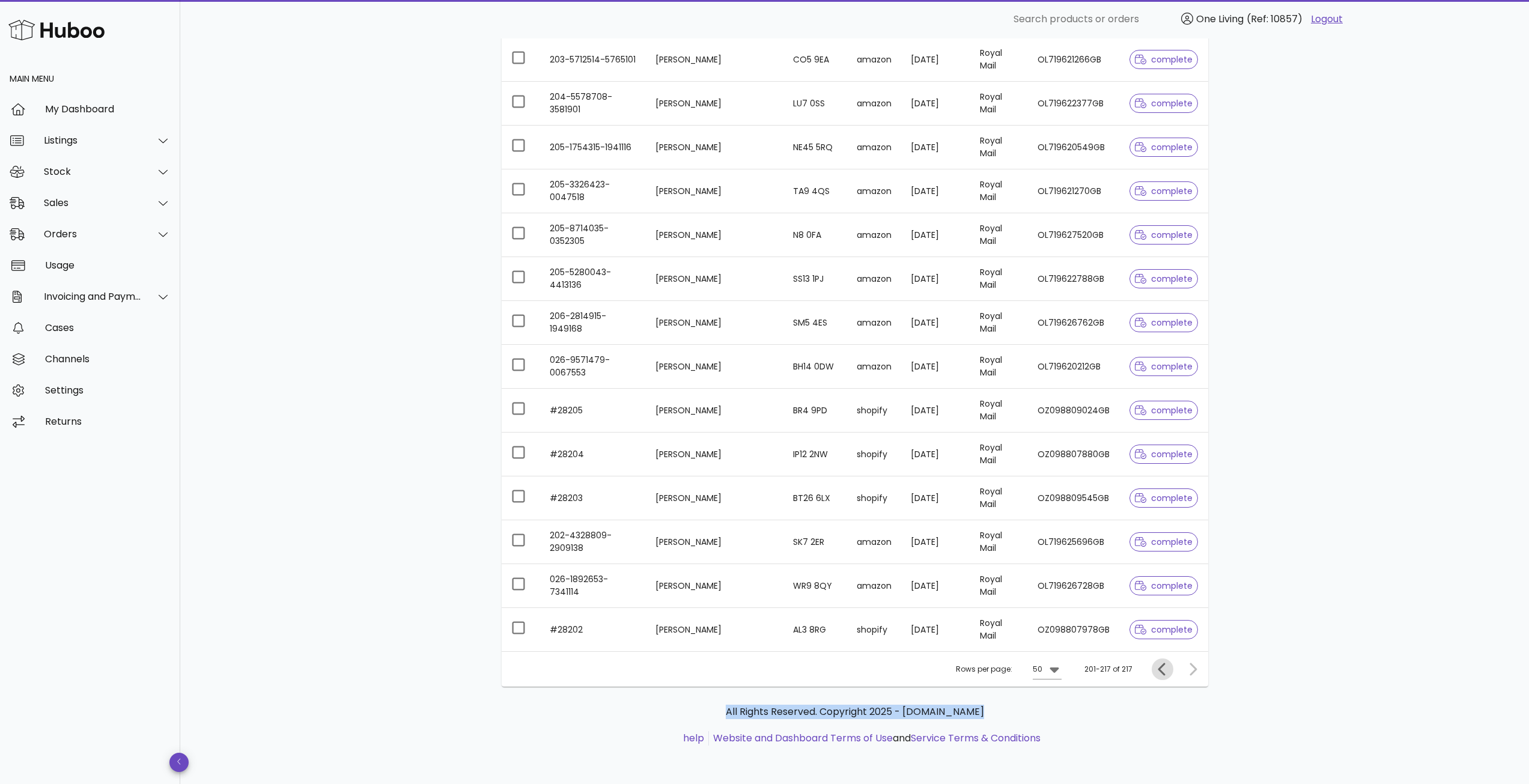
click at [1164, 669] on icon "Previous page" at bounding box center [1162, 669] width 14 height 14
click at [1152, 671] on span "Previous page" at bounding box center [1162, 669] width 22 height 14
